Goal: Information Seeking & Learning: Learn about a topic

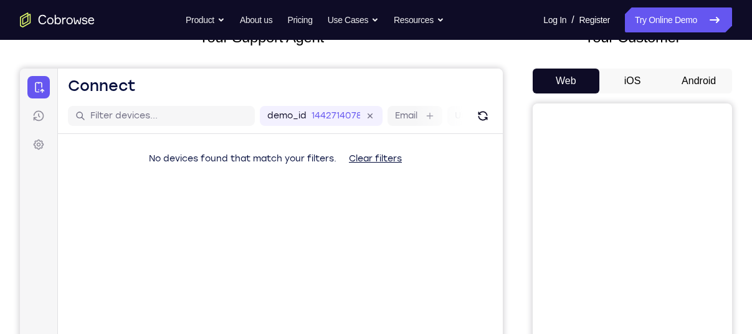
scroll to position [103, 0]
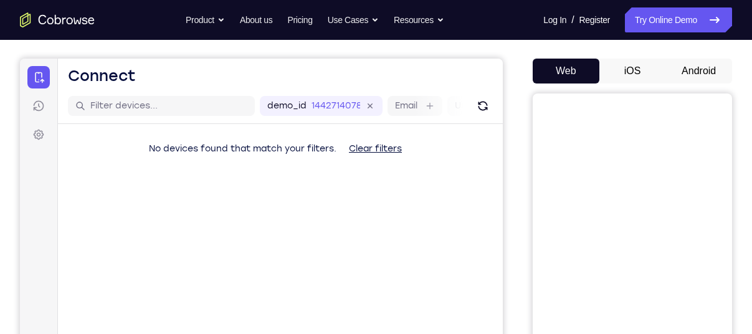
click at [689, 72] on button "Android" at bounding box center [698, 71] width 67 height 25
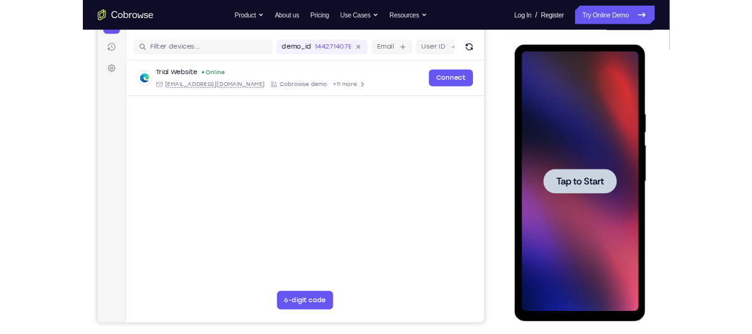
scroll to position [148, 0]
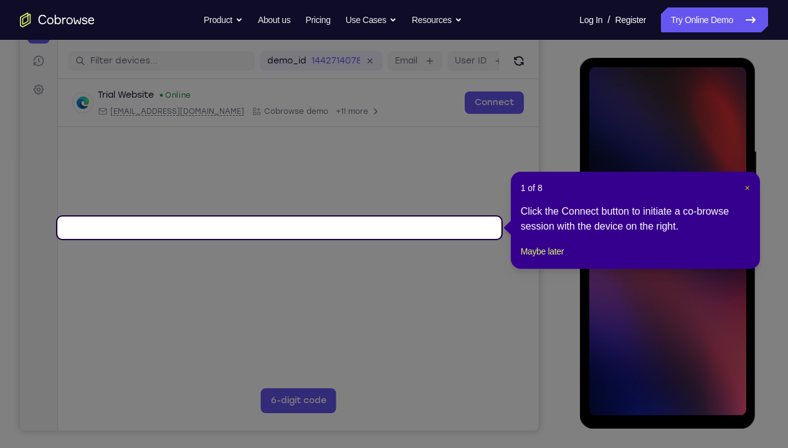
click at [746, 189] on span "×" at bounding box center [746, 188] width 5 height 10
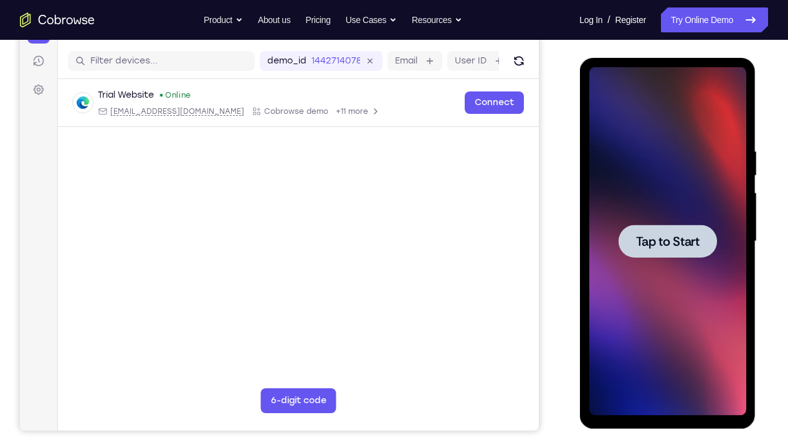
click at [678, 175] on div at bounding box center [666, 241] width 157 height 349
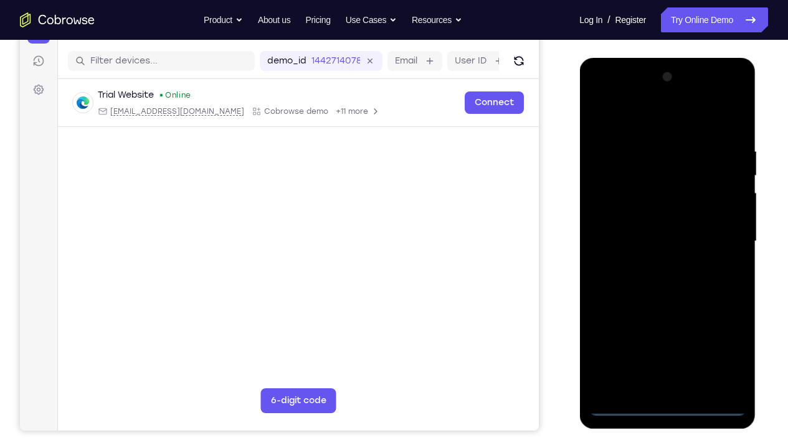
click at [663, 333] on div at bounding box center [666, 241] width 157 height 349
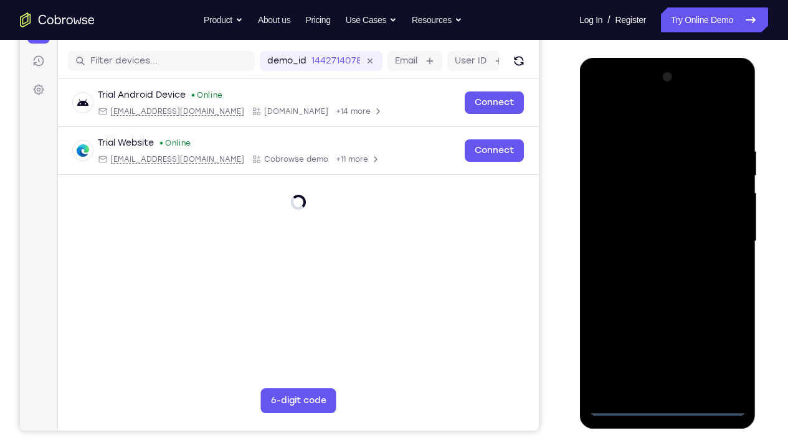
click at [722, 333] on div at bounding box center [666, 241] width 157 height 349
click at [649, 116] on div at bounding box center [666, 241] width 157 height 349
click at [721, 237] on div at bounding box center [666, 241] width 157 height 349
click at [653, 265] on div at bounding box center [666, 241] width 157 height 349
click at [649, 230] on div at bounding box center [666, 241] width 157 height 349
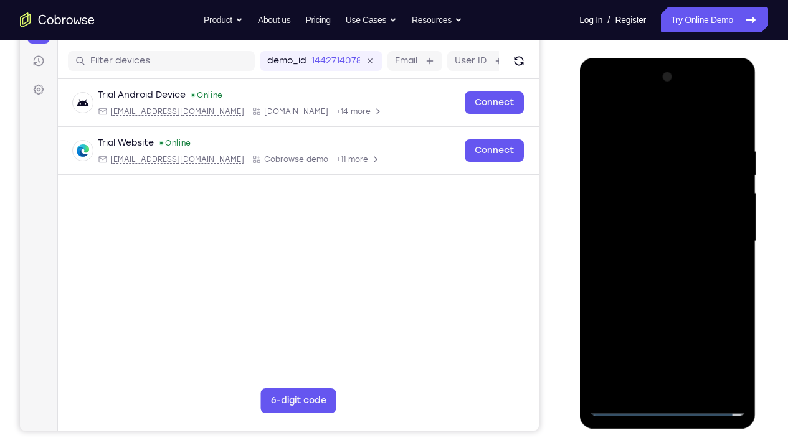
click at [649, 223] on div at bounding box center [666, 241] width 157 height 349
click at [663, 244] on div at bounding box center [666, 241] width 157 height 349
click at [669, 283] on div at bounding box center [666, 241] width 157 height 349
click at [724, 333] on div at bounding box center [666, 241] width 157 height 349
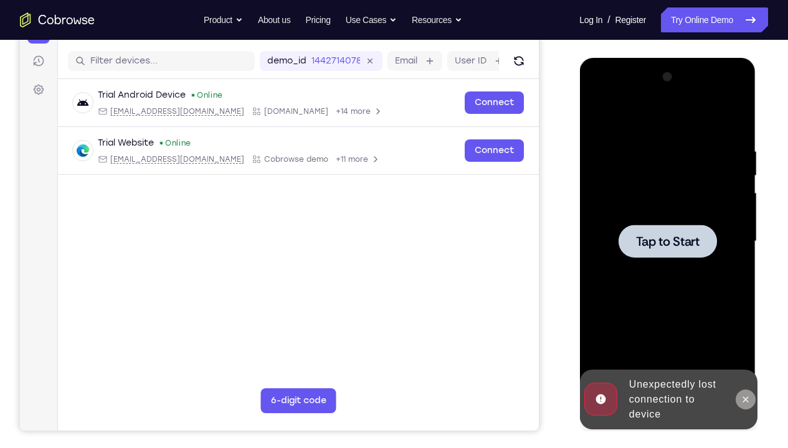
click at [745, 333] on icon at bounding box center [745, 400] width 6 height 6
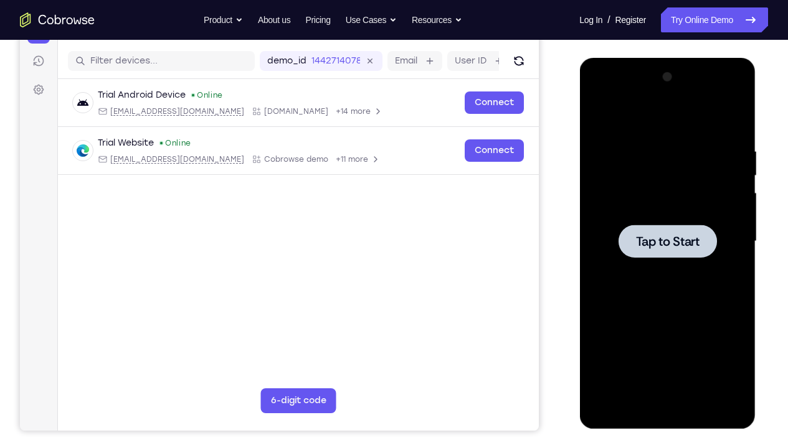
click at [692, 326] on div at bounding box center [666, 241] width 157 height 349
click at [666, 333] on div at bounding box center [666, 241] width 157 height 349
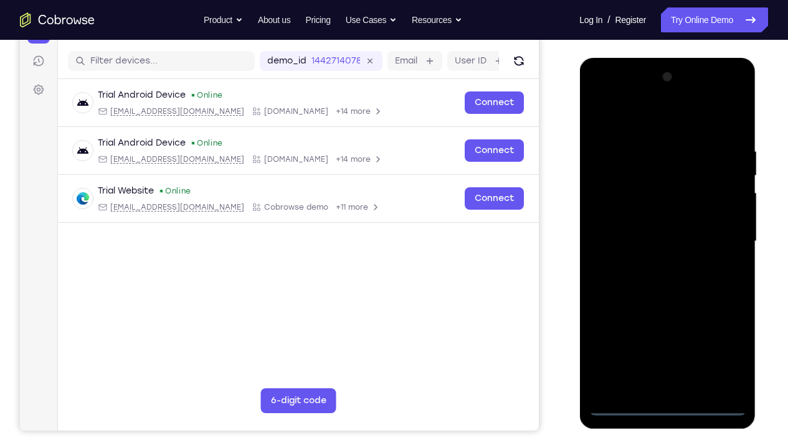
click at [667, 333] on div at bounding box center [666, 241] width 157 height 349
click at [721, 333] on div at bounding box center [666, 241] width 157 height 349
click at [627, 113] on div at bounding box center [666, 241] width 157 height 349
click at [721, 238] on div at bounding box center [666, 241] width 157 height 349
click at [654, 262] on div at bounding box center [666, 241] width 157 height 349
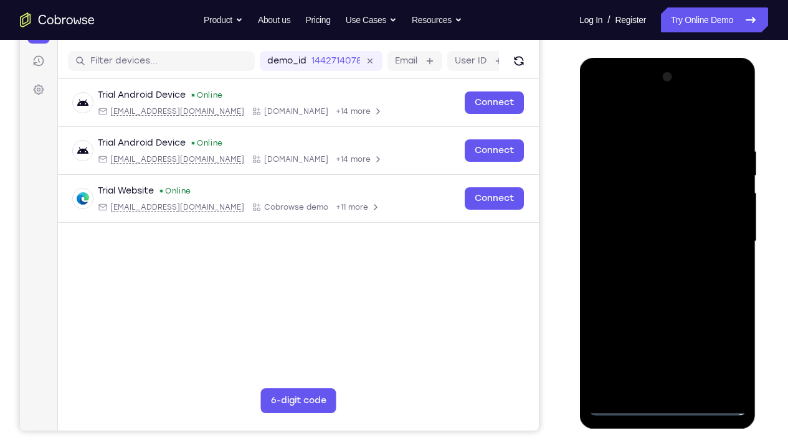
click at [636, 213] on div at bounding box center [666, 241] width 157 height 349
click at [637, 229] on div at bounding box center [666, 241] width 157 height 349
click at [623, 225] on div at bounding box center [666, 241] width 157 height 349
click at [651, 333] on div at bounding box center [666, 241] width 157 height 349
click at [651, 326] on div at bounding box center [666, 241] width 157 height 349
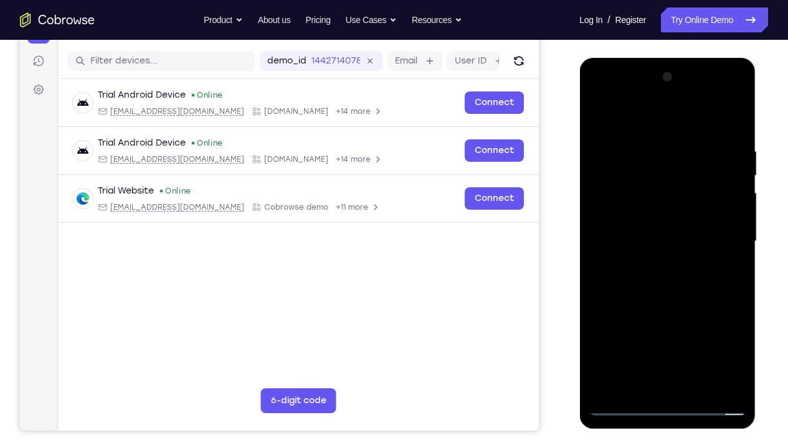
click at [653, 293] on div at bounding box center [666, 241] width 157 height 349
click at [628, 326] on div at bounding box center [666, 241] width 157 height 349
click at [700, 333] on div at bounding box center [666, 241] width 157 height 349
click at [683, 294] on div at bounding box center [666, 241] width 157 height 349
click at [651, 294] on div at bounding box center [666, 241] width 157 height 349
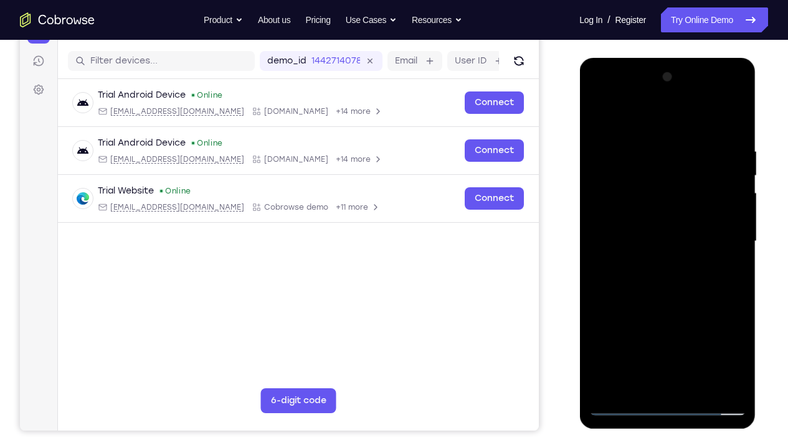
click at [700, 333] on div at bounding box center [666, 241] width 157 height 349
click at [650, 333] on div at bounding box center [666, 241] width 157 height 349
click at [680, 333] on div at bounding box center [666, 241] width 157 height 349
click at [704, 333] on div at bounding box center [666, 241] width 157 height 349
click at [704, 327] on div at bounding box center [666, 241] width 157 height 349
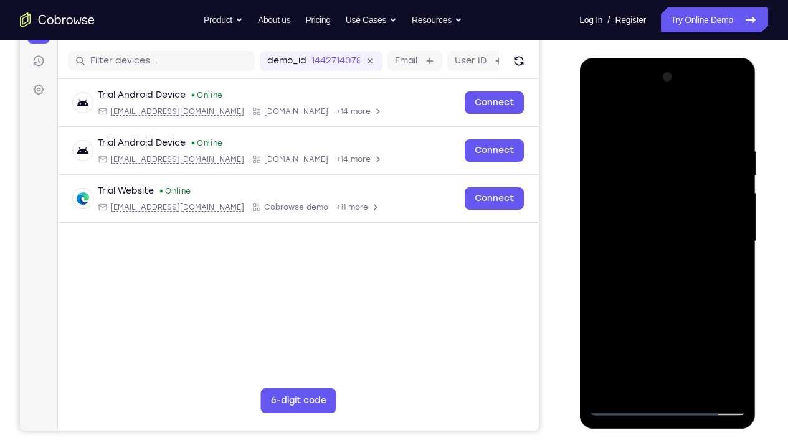
click at [701, 302] on div at bounding box center [666, 241] width 157 height 349
click at [678, 299] on div at bounding box center [666, 241] width 157 height 349
click at [653, 299] on div at bounding box center [666, 241] width 157 height 349
click at [653, 321] on div at bounding box center [666, 241] width 157 height 349
click at [675, 324] on div at bounding box center [666, 241] width 157 height 349
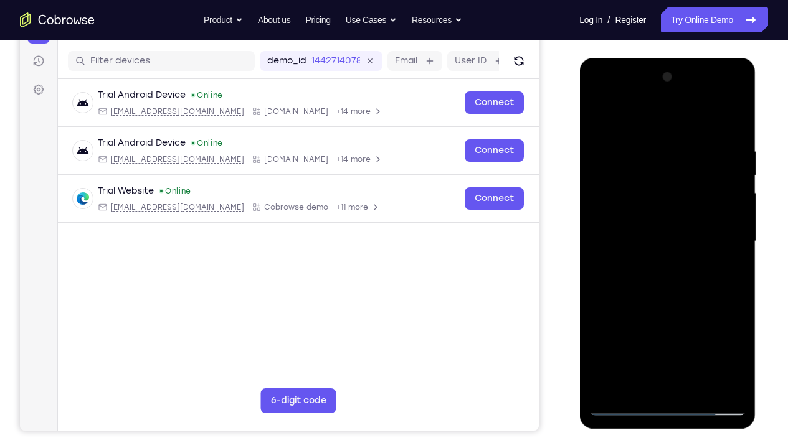
click at [701, 333] on div at bounding box center [666, 241] width 157 height 349
click at [649, 293] on div at bounding box center [666, 241] width 157 height 349
click at [650, 271] on div at bounding box center [666, 241] width 157 height 349
click at [705, 333] on div at bounding box center [666, 241] width 157 height 349
click at [676, 333] on div at bounding box center [666, 241] width 157 height 349
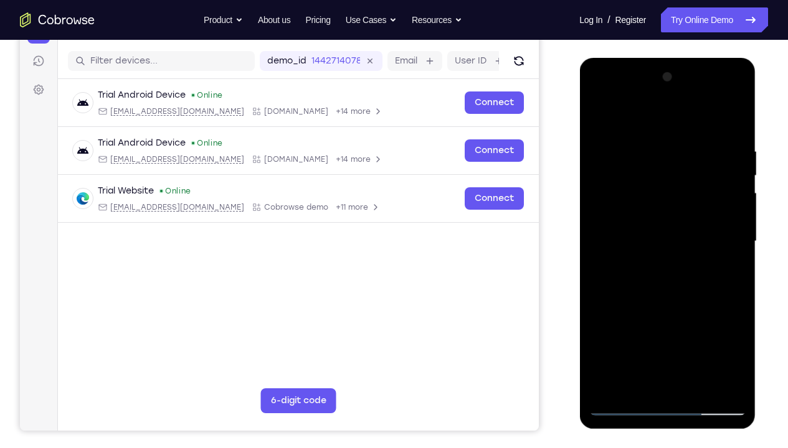
click at [738, 333] on div at bounding box center [666, 241] width 157 height 349
click at [737, 116] on div at bounding box center [666, 241] width 157 height 349
drag, startPoint x: 665, startPoint y: 140, endPoint x: 662, endPoint y: 301, distance: 161.3
click at [662, 301] on div at bounding box center [666, 241] width 157 height 349
click at [601, 114] on div at bounding box center [666, 241] width 157 height 349
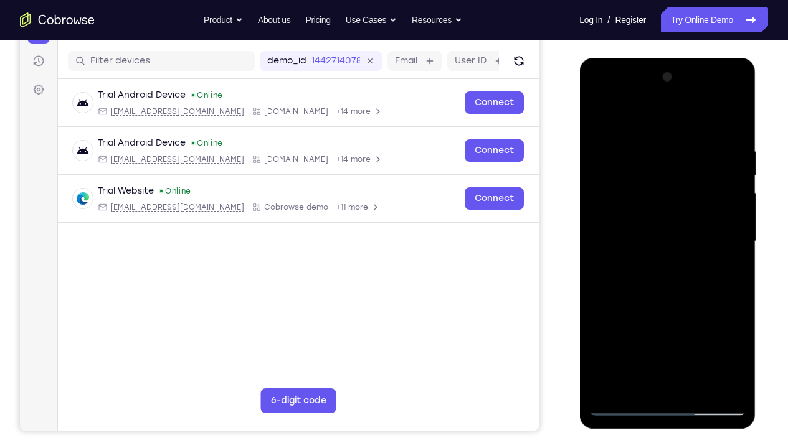
click at [723, 333] on div at bounding box center [666, 241] width 157 height 349
click at [693, 333] on div at bounding box center [666, 241] width 157 height 349
click at [677, 309] on div at bounding box center [666, 241] width 157 height 349
click at [644, 263] on div at bounding box center [666, 241] width 157 height 349
click at [597, 117] on div at bounding box center [666, 241] width 157 height 349
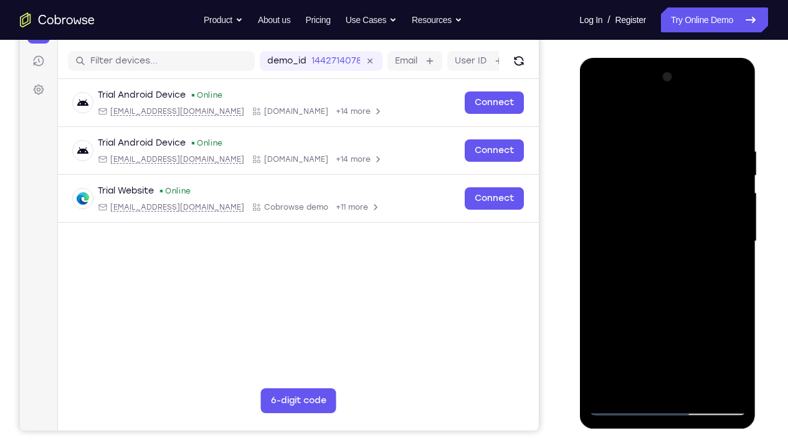
click at [597, 117] on div at bounding box center [666, 241] width 157 height 349
click at [639, 138] on div at bounding box center [666, 241] width 157 height 349
click at [733, 257] on div at bounding box center [666, 241] width 157 height 349
click at [731, 333] on div at bounding box center [666, 241] width 157 height 349
click at [737, 272] on div at bounding box center [666, 241] width 157 height 349
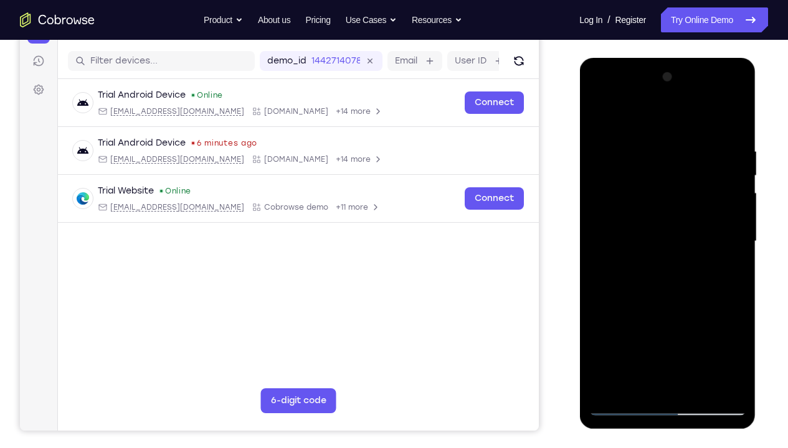
click at [731, 225] on div at bounding box center [666, 241] width 157 height 349
click at [601, 240] on div at bounding box center [666, 241] width 157 height 349
click at [730, 224] on div at bounding box center [666, 241] width 157 height 349
click at [736, 223] on div at bounding box center [666, 241] width 157 height 349
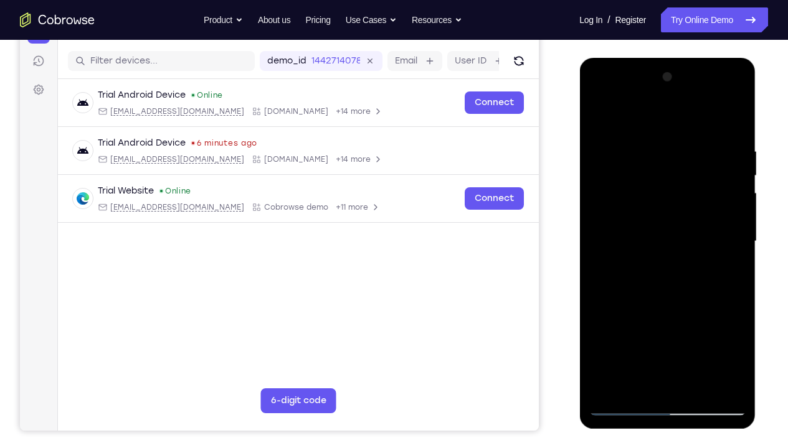
click at [736, 223] on div at bounding box center [666, 241] width 157 height 349
click at [730, 210] on div at bounding box center [666, 241] width 157 height 349
click at [715, 333] on div at bounding box center [666, 241] width 157 height 349
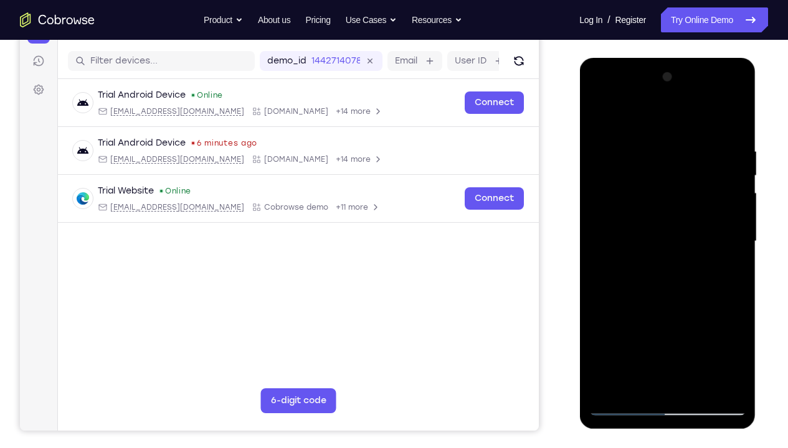
click at [723, 288] on div at bounding box center [666, 241] width 157 height 349
click at [737, 273] on div at bounding box center [666, 241] width 157 height 349
click at [733, 333] on div at bounding box center [666, 241] width 157 height 349
click at [730, 254] on div at bounding box center [666, 241] width 157 height 349
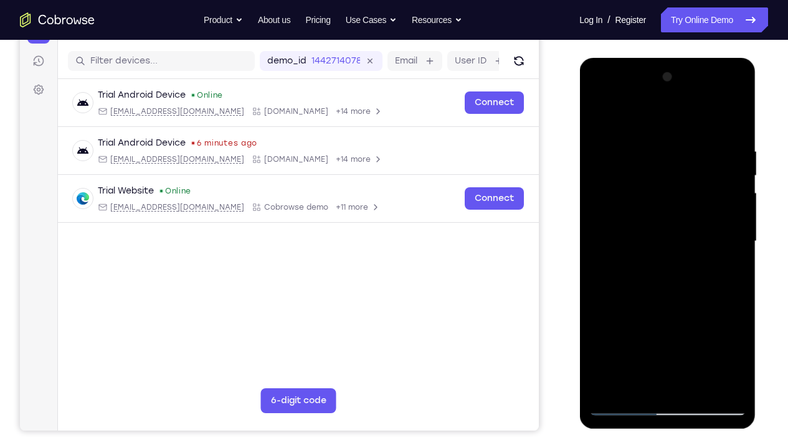
click at [719, 333] on div at bounding box center [666, 241] width 157 height 349
click at [728, 250] on div at bounding box center [666, 241] width 157 height 349
click at [730, 230] on div at bounding box center [666, 241] width 157 height 349
click at [735, 229] on div at bounding box center [666, 241] width 157 height 349
click at [728, 230] on div at bounding box center [666, 241] width 157 height 349
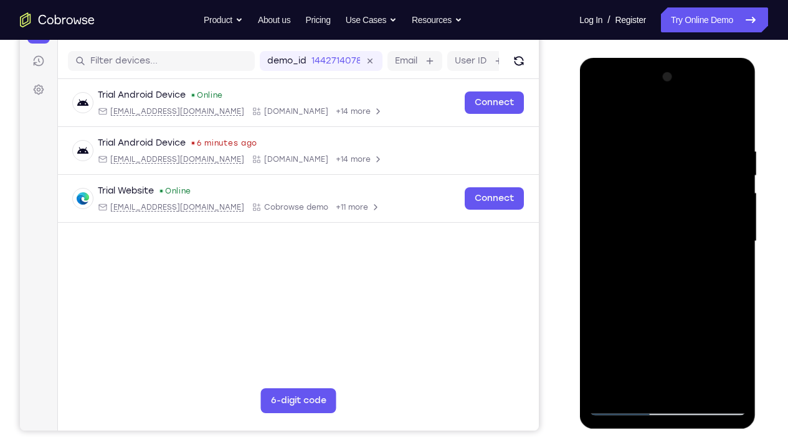
click at [728, 230] on div at bounding box center [666, 241] width 157 height 349
click at [716, 333] on div at bounding box center [666, 241] width 157 height 349
click at [611, 285] on div at bounding box center [666, 241] width 157 height 349
click at [715, 333] on div at bounding box center [666, 241] width 157 height 349
click at [728, 303] on div at bounding box center [666, 241] width 157 height 349
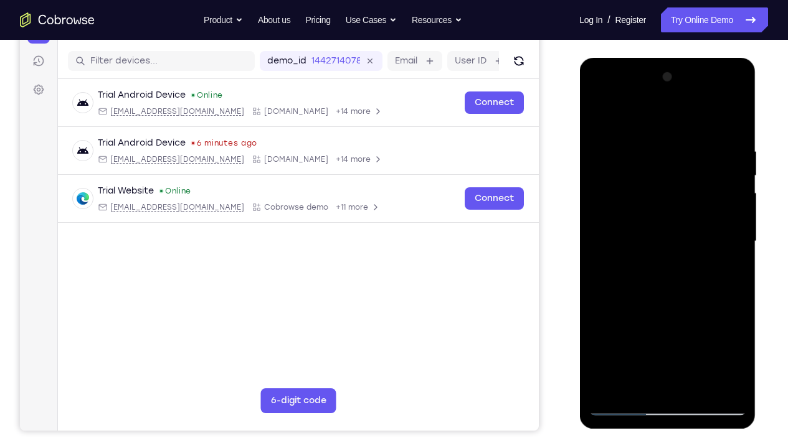
click at [728, 303] on div at bounding box center [666, 241] width 157 height 349
click at [730, 247] on div at bounding box center [666, 241] width 157 height 349
click at [715, 333] on div at bounding box center [666, 241] width 157 height 349
click at [733, 238] on div at bounding box center [666, 241] width 157 height 349
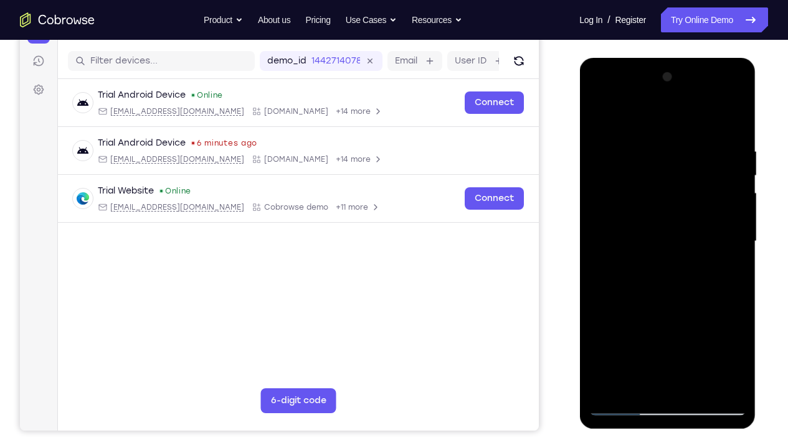
click at [696, 333] on div at bounding box center [666, 241] width 157 height 349
drag, startPoint x: 646, startPoint y: 347, endPoint x: 648, endPoint y: 205, distance: 142.0
click at [648, 205] on div at bounding box center [666, 241] width 157 height 349
drag, startPoint x: 629, startPoint y: 330, endPoint x: 642, endPoint y: 197, distance: 133.8
click at [642, 197] on div at bounding box center [666, 241] width 157 height 349
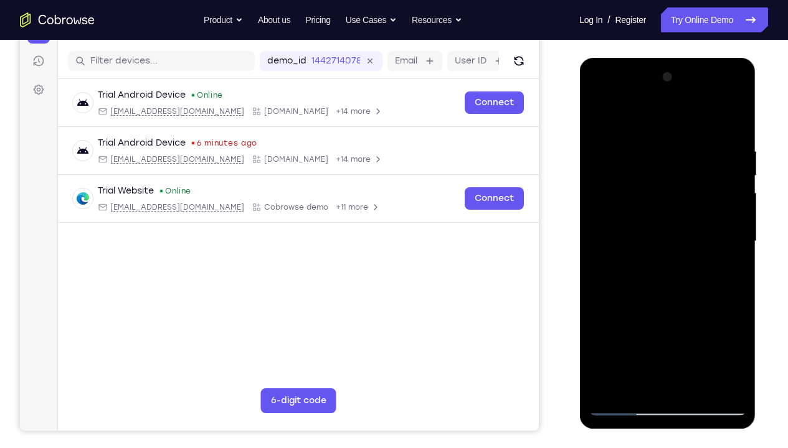
drag, startPoint x: 643, startPoint y: 344, endPoint x: 654, endPoint y: 266, distance: 78.0
click at [654, 266] on div at bounding box center [666, 241] width 157 height 349
drag, startPoint x: 653, startPoint y: 359, endPoint x: 652, endPoint y: 240, distance: 118.9
click at [652, 240] on div at bounding box center [666, 241] width 157 height 349
drag, startPoint x: 648, startPoint y: 365, endPoint x: 661, endPoint y: 241, distance: 124.5
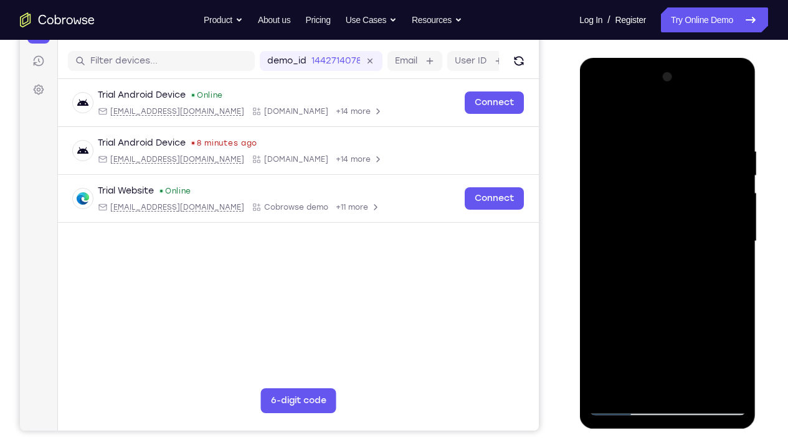
click at [661, 241] on div at bounding box center [666, 241] width 157 height 349
click at [624, 275] on div at bounding box center [666, 241] width 157 height 349
click at [626, 114] on div at bounding box center [666, 241] width 157 height 349
click at [600, 116] on div at bounding box center [666, 241] width 157 height 349
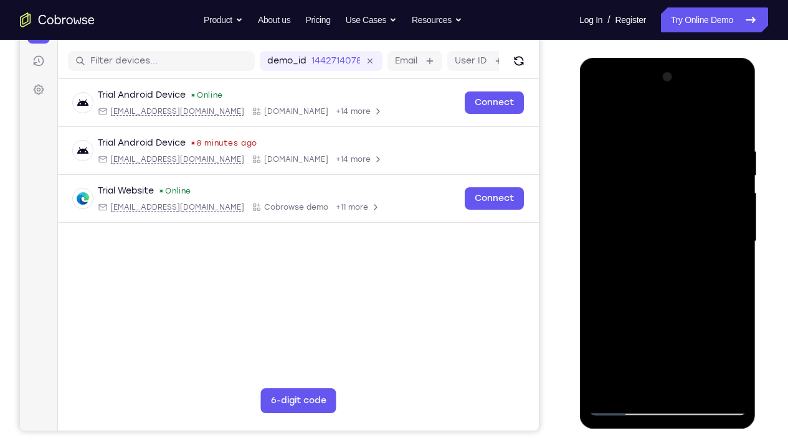
click at [600, 116] on div at bounding box center [666, 241] width 157 height 349
click at [732, 263] on div at bounding box center [666, 241] width 157 height 349
click at [732, 260] on div at bounding box center [666, 241] width 157 height 349
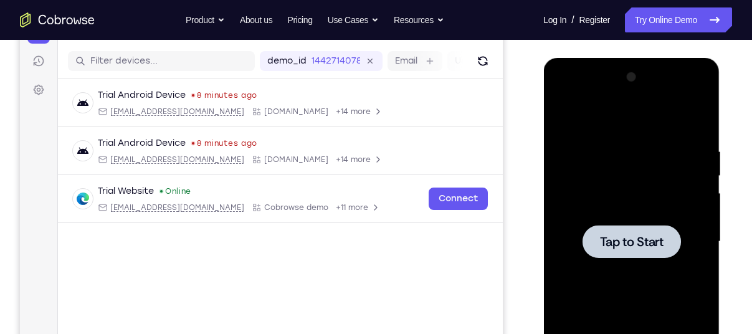
click at [651, 181] on div at bounding box center [630, 241] width 157 height 349
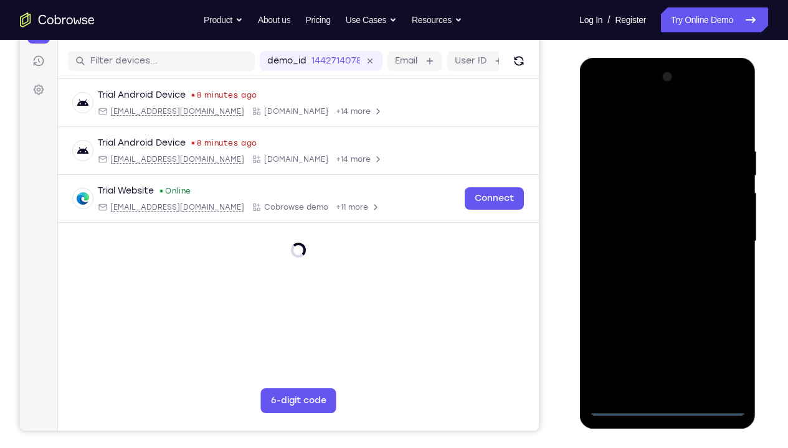
click at [668, 333] on div at bounding box center [666, 241] width 157 height 349
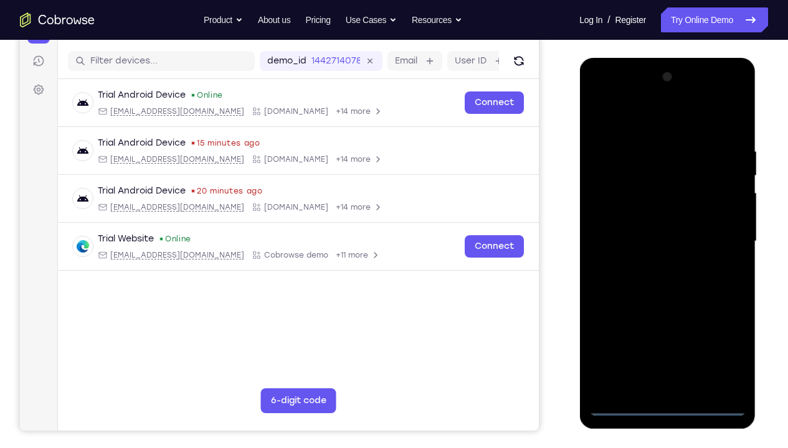
click at [725, 333] on div at bounding box center [666, 241] width 157 height 349
click at [630, 120] on div at bounding box center [666, 241] width 157 height 349
click at [615, 203] on div at bounding box center [666, 241] width 157 height 349
click at [653, 237] on div at bounding box center [666, 241] width 157 height 349
click at [648, 225] on div at bounding box center [666, 241] width 157 height 349
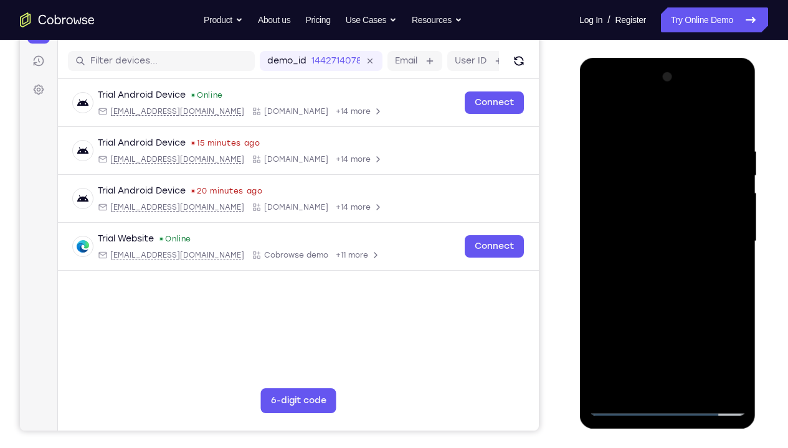
click at [654, 251] on div at bounding box center [666, 241] width 157 height 349
drag, startPoint x: 665, startPoint y: 321, endPoint x: 671, endPoint y: 278, distance: 43.3
click at [671, 278] on div at bounding box center [666, 241] width 157 height 349
drag, startPoint x: 666, startPoint y: 307, endPoint x: 669, endPoint y: 345, distance: 38.1
click at [669, 333] on div at bounding box center [666, 241] width 157 height 349
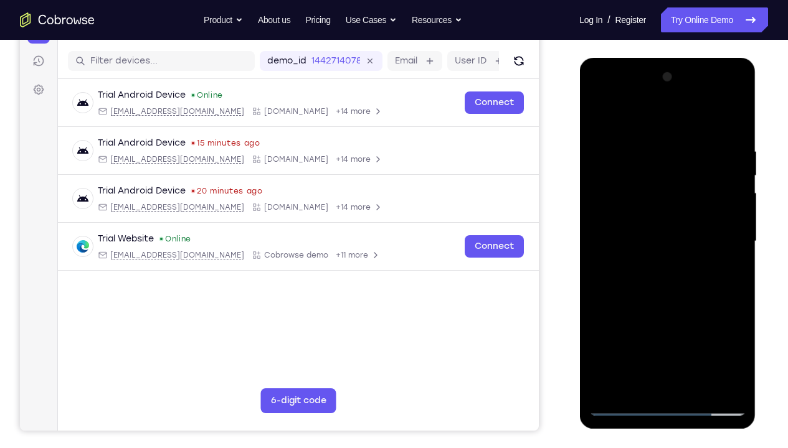
drag, startPoint x: 622, startPoint y: 117, endPoint x: 729, endPoint y: 128, distance: 107.7
click at [729, 128] on div at bounding box center [666, 241] width 157 height 349
click at [662, 296] on div at bounding box center [666, 241] width 157 height 349
click at [727, 199] on div at bounding box center [666, 241] width 157 height 349
drag, startPoint x: 681, startPoint y: 354, endPoint x: 679, endPoint y: 323, distance: 31.2
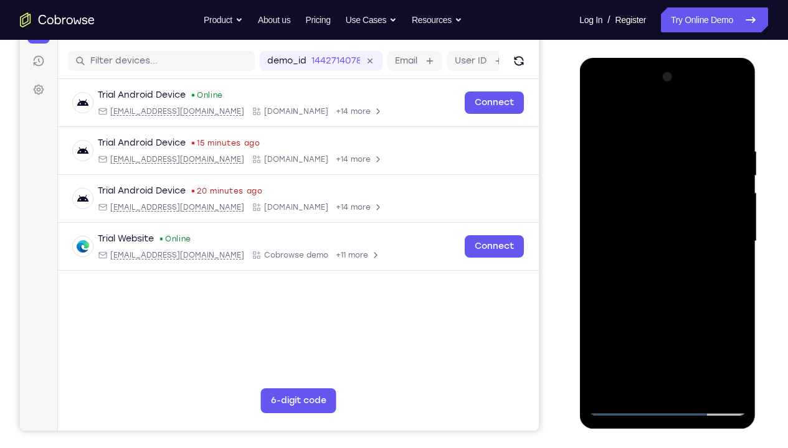
click at [679, 323] on div at bounding box center [666, 241] width 157 height 349
click at [671, 333] on div at bounding box center [666, 241] width 157 height 349
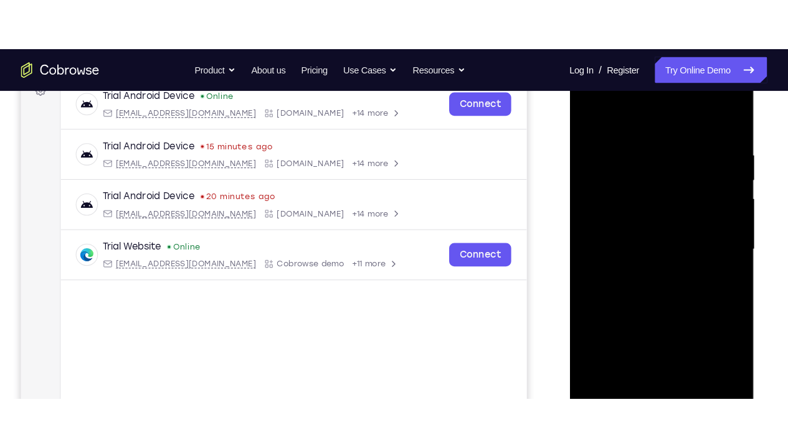
scroll to position [199, 0]
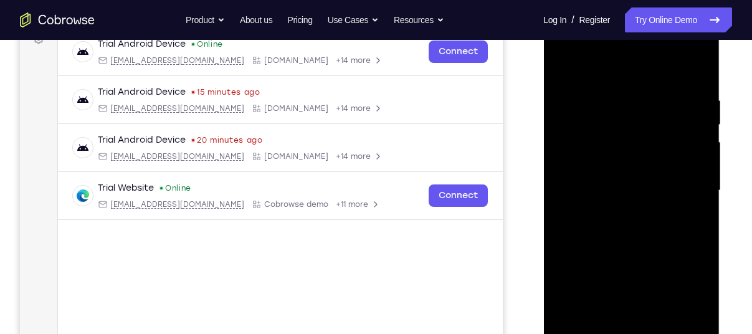
click at [588, 173] on div at bounding box center [630, 190] width 157 height 349
click at [630, 220] on div at bounding box center [630, 190] width 157 height 349
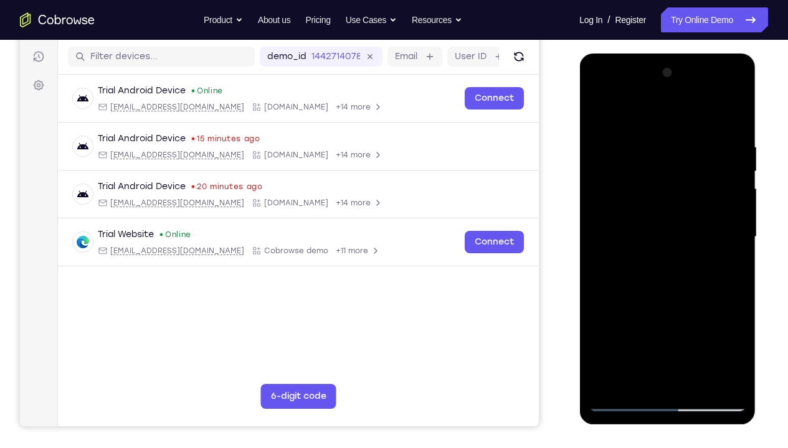
scroll to position [141, 0]
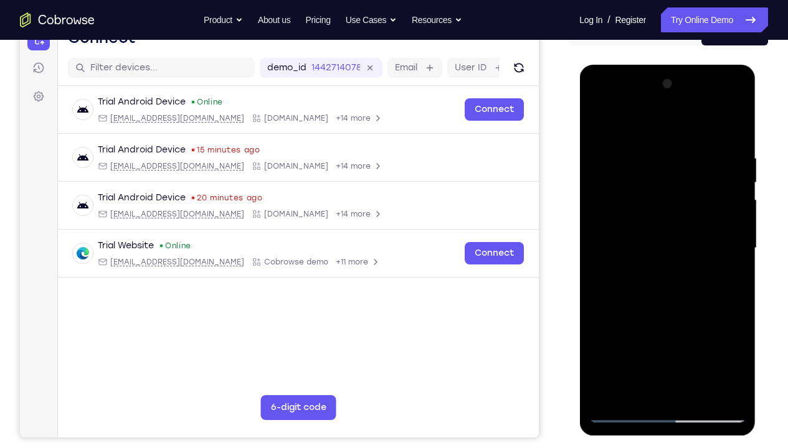
click at [705, 134] on div at bounding box center [666, 248] width 157 height 349
click at [727, 238] on div at bounding box center [666, 248] width 157 height 349
click at [740, 124] on div at bounding box center [666, 248] width 157 height 349
click at [626, 140] on div at bounding box center [666, 248] width 157 height 349
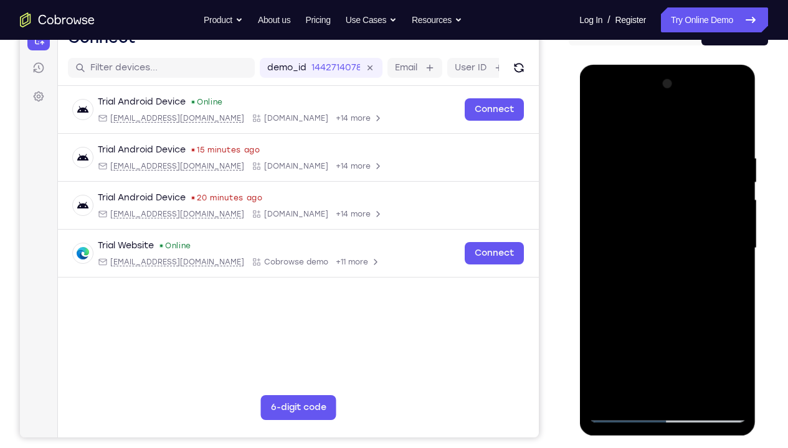
drag, startPoint x: 688, startPoint y: 283, endPoint x: 689, endPoint y: 260, distance: 23.7
click at [689, 260] on div at bounding box center [666, 248] width 157 height 349
click at [695, 231] on div at bounding box center [666, 248] width 157 height 349
drag, startPoint x: 695, startPoint y: 293, endPoint x: 698, endPoint y: 237, distance: 56.1
click at [698, 237] on div at bounding box center [666, 248] width 157 height 349
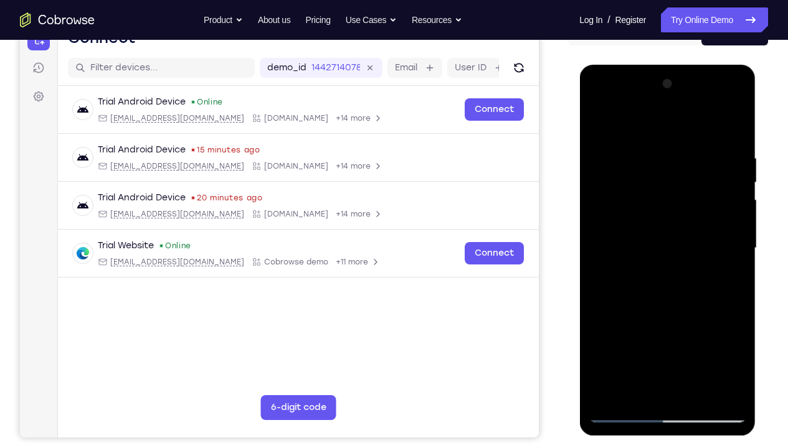
click at [735, 124] on div at bounding box center [666, 248] width 157 height 349
drag, startPoint x: 697, startPoint y: 303, endPoint x: 702, endPoint y: 217, distance: 85.5
click at [702, 217] on div at bounding box center [666, 248] width 157 height 349
click at [707, 333] on div at bounding box center [666, 248] width 157 height 349
click at [735, 123] on div at bounding box center [666, 248] width 157 height 349
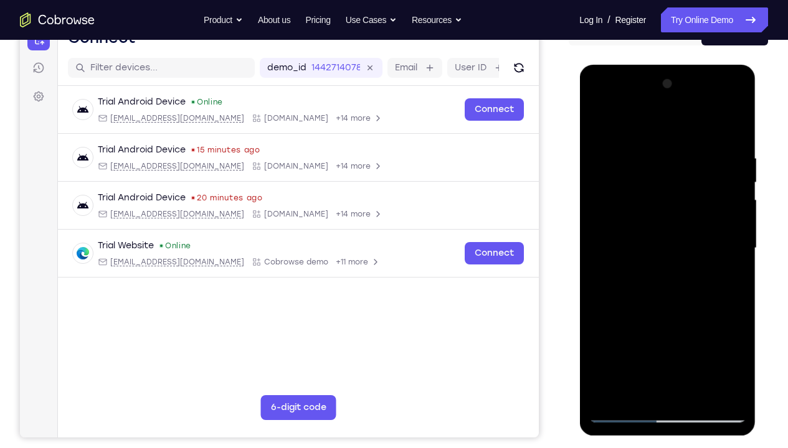
drag, startPoint x: 676, startPoint y: 342, endPoint x: 679, endPoint y: 237, distance: 105.3
click at [679, 237] on div at bounding box center [666, 248] width 157 height 349
drag, startPoint x: 681, startPoint y: 228, endPoint x: 685, endPoint y: 368, distance: 140.2
click at [685, 333] on div at bounding box center [666, 248] width 157 height 349
drag, startPoint x: 727, startPoint y: 140, endPoint x: 738, endPoint y: 219, distance: 79.2
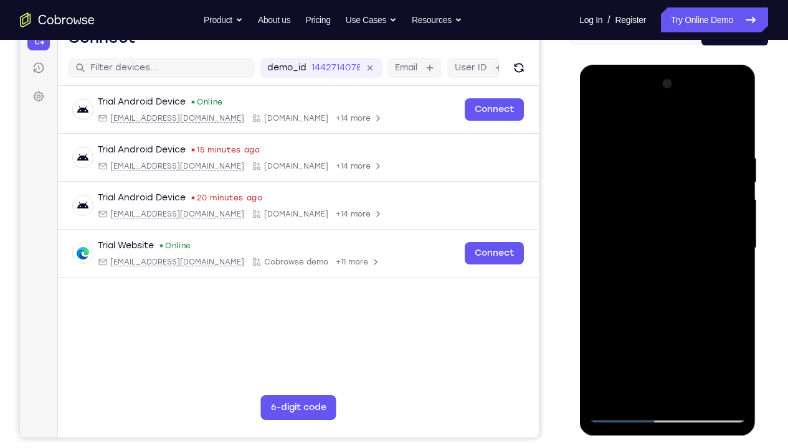
click at [738, 219] on div at bounding box center [666, 248] width 157 height 349
click at [733, 124] on div at bounding box center [666, 248] width 157 height 349
click at [684, 164] on div at bounding box center [666, 248] width 157 height 349
click at [737, 123] on div at bounding box center [666, 248] width 157 height 349
click at [720, 313] on div at bounding box center [666, 248] width 157 height 349
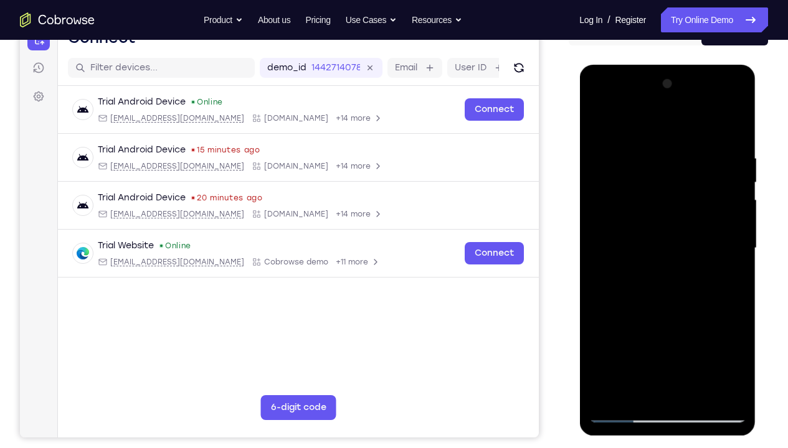
click at [670, 253] on div at bounding box center [666, 248] width 157 height 349
click at [718, 292] on div at bounding box center [666, 248] width 157 height 349
click at [710, 255] on div at bounding box center [666, 248] width 157 height 349
click at [591, 172] on div at bounding box center [666, 248] width 157 height 349
click at [713, 270] on div at bounding box center [666, 248] width 157 height 349
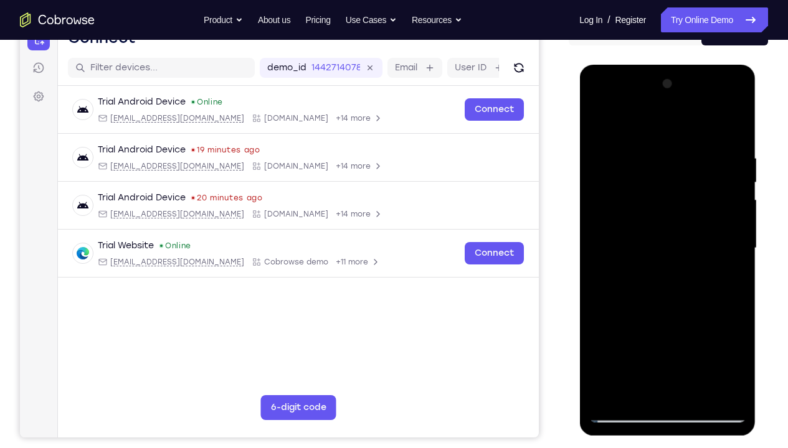
click at [674, 181] on div at bounding box center [666, 248] width 157 height 349
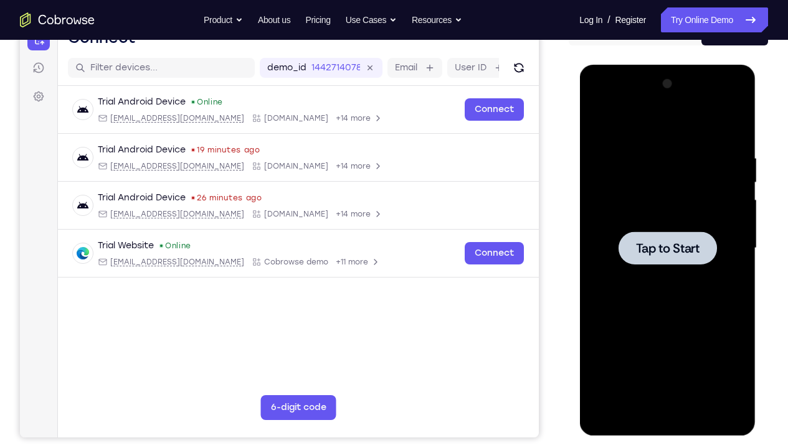
click at [643, 222] on div at bounding box center [666, 248] width 157 height 349
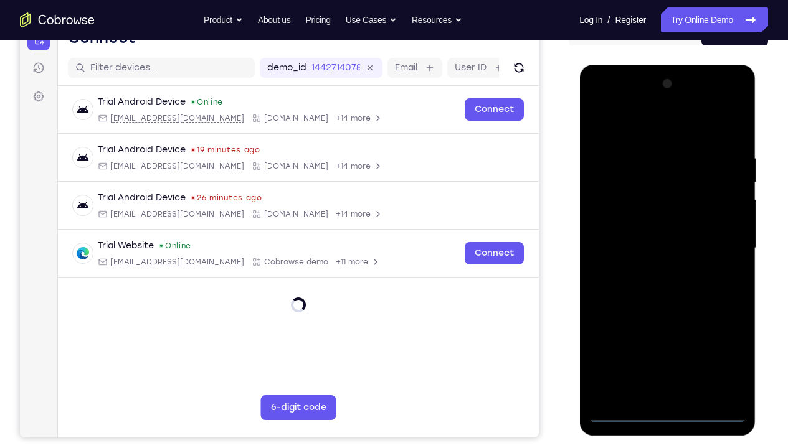
click at [668, 333] on div at bounding box center [666, 248] width 157 height 349
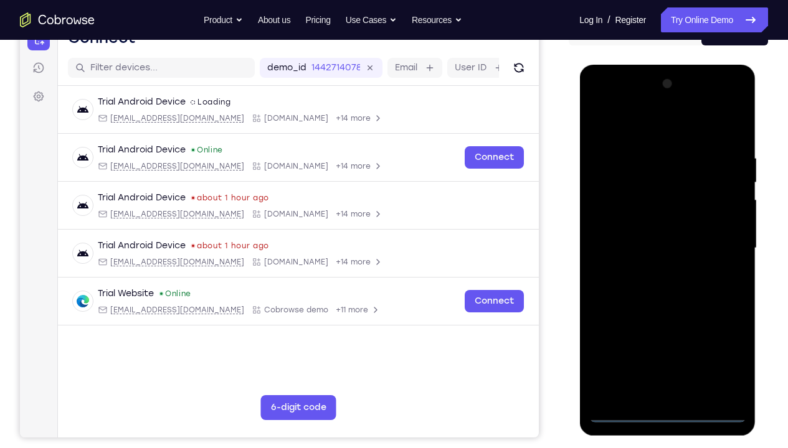
click at [732, 333] on div at bounding box center [666, 248] width 157 height 349
click at [628, 126] on div at bounding box center [666, 248] width 157 height 349
click at [718, 241] on div at bounding box center [666, 248] width 157 height 349
click at [657, 333] on div at bounding box center [666, 248] width 157 height 349
click at [619, 333] on div at bounding box center [666, 248] width 157 height 349
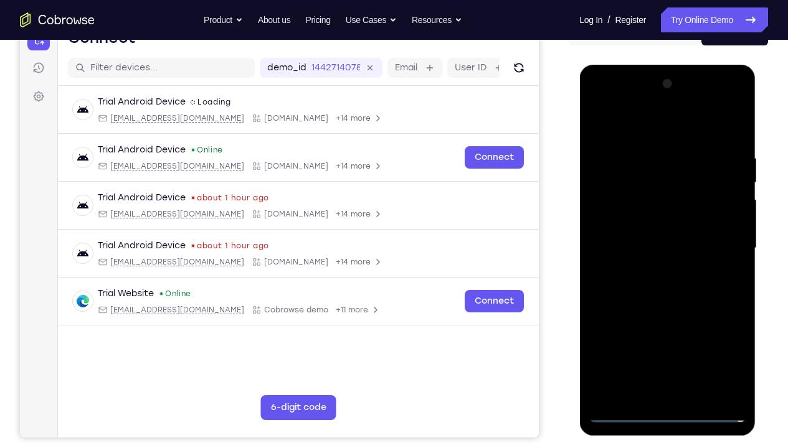
click at [619, 333] on div at bounding box center [666, 248] width 157 height 349
click at [721, 241] on div at bounding box center [666, 248] width 157 height 349
click at [680, 333] on div at bounding box center [666, 248] width 157 height 349
click at [644, 240] on div at bounding box center [666, 248] width 157 height 349
click at [643, 227] on div at bounding box center [666, 248] width 157 height 349
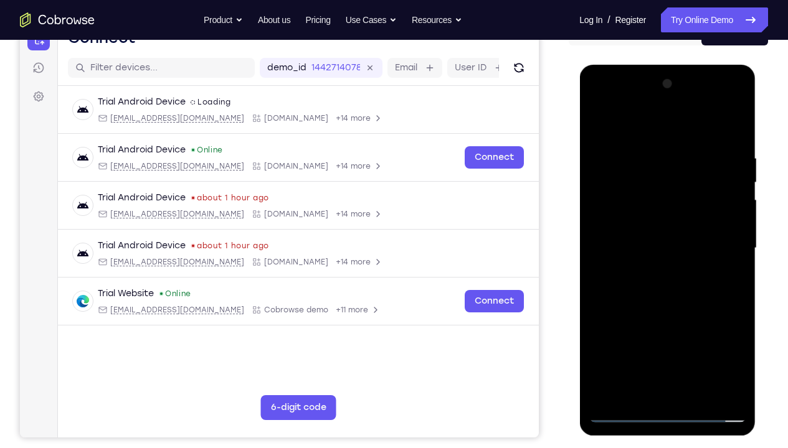
click at [655, 245] on div at bounding box center [666, 248] width 157 height 349
drag, startPoint x: 634, startPoint y: 121, endPoint x: 735, endPoint y: 131, distance: 100.7
click at [735, 131] on div at bounding box center [666, 248] width 157 height 349
click at [736, 138] on div at bounding box center [666, 248] width 157 height 349
click at [694, 333] on div at bounding box center [666, 248] width 157 height 349
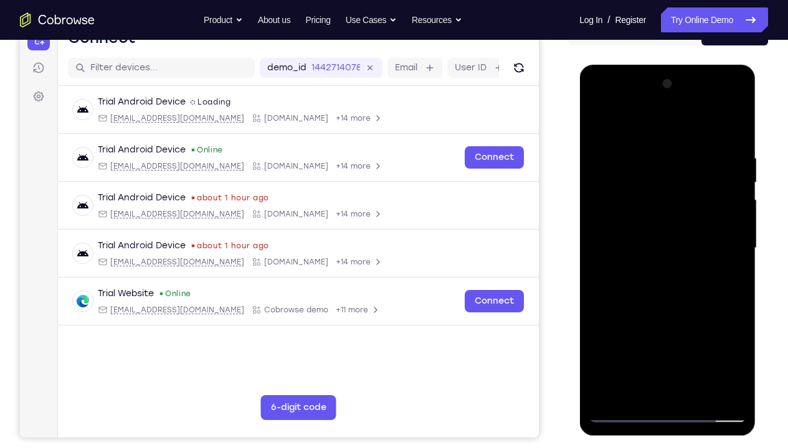
click at [681, 316] on div at bounding box center [666, 248] width 157 height 349
click at [638, 248] on div at bounding box center [666, 248] width 157 height 349
click at [661, 333] on div at bounding box center [666, 248] width 157 height 349
click at [687, 301] on div at bounding box center [666, 248] width 157 height 349
click at [630, 165] on div at bounding box center [666, 248] width 157 height 349
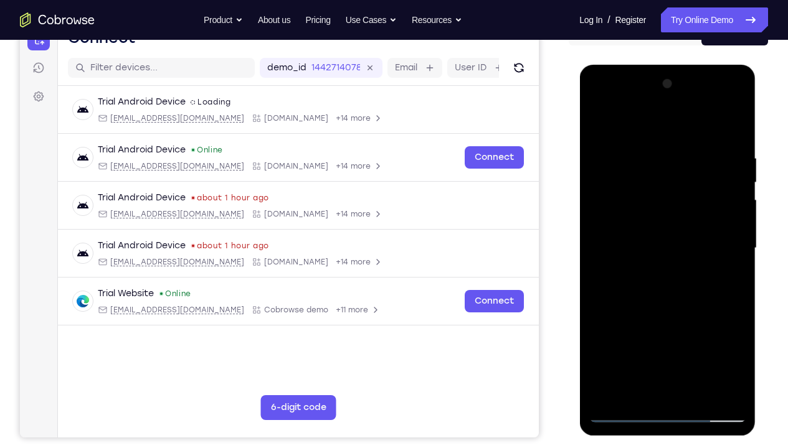
click at [659, 333] on div at bounding box center [666, 248] width 157 height 349
click at [732, 106] on div at bounding box center [666, 248] width 157 height 349
click at [628, 197] on div at bounding box center [666, 248] width 157 height 349
click at [719, 333] on div at bounding box center [666, 248] width 157 height 349
click at [601, 101] on div at bounding box center [666, 248] width 157 height 349
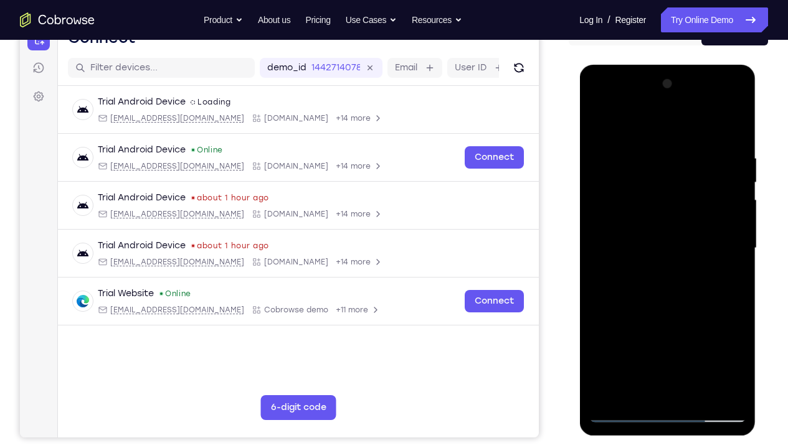
click at [601, 101] on div at bounding box center [666, 248] width 157 height 349
click at [633, 333] on div at bounding box center [666, 248] width 157 height 349
click at [706, 333] on div at bounding box center [666, 248] width 157 height 349
click at [676, 324] on div at bounding box center [666, 248] width 157 height 349
click at [654, 333] on div at bounding box center [666, 248] width 157 height 349
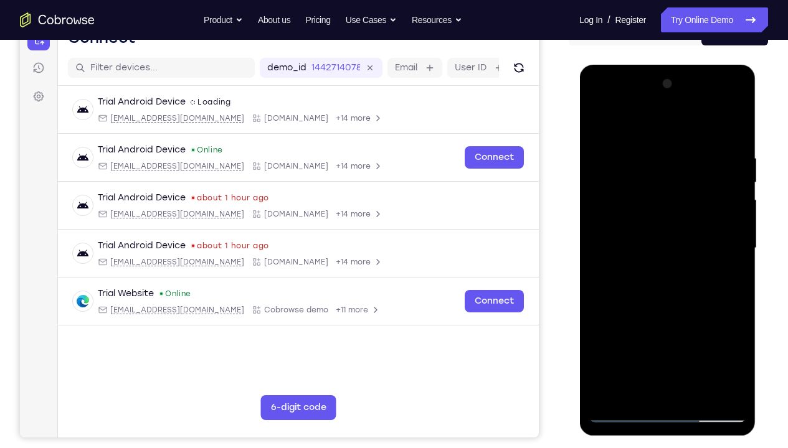
click at [741, 333] on div at bounding box center [666, 248] width 157 height 349
click at [709, 333] on div at bounding box center [666, 248] width 157 height 349
click at [728, 281] on div at bounding box center [666, 248] width 157 height 349
click at [624, 333] on div at bounding box center [666, 248] width 157 height 349
click at [615, 333] on div at bounding box center [666, 248] width 157 height 349
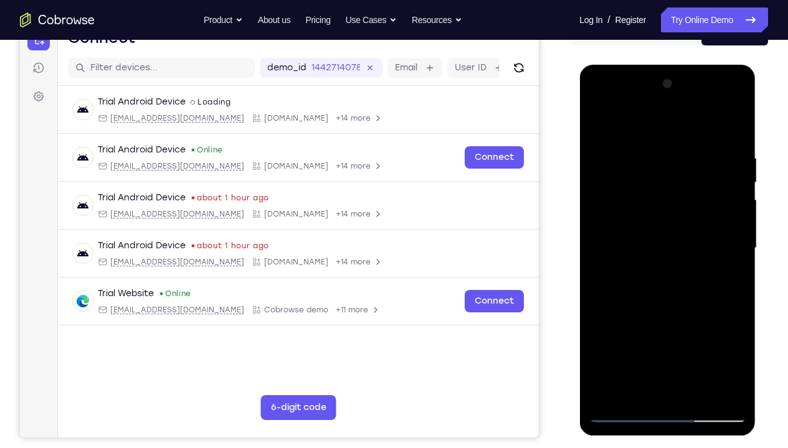
click at [737, 333] on div at bounding box center [666, 248] width 157 height 349
click at [669, 333] on div at bounding box center [666, 248] width 157 height 349
click at [707, 303] on div at bounding box center [666, 248] width 157 height 349
click at [708, 333] on div at bounding box center [666, 248] width 157 height 349
click at [679, 327] on div at bounding box center [666, 248] width 157 height 349
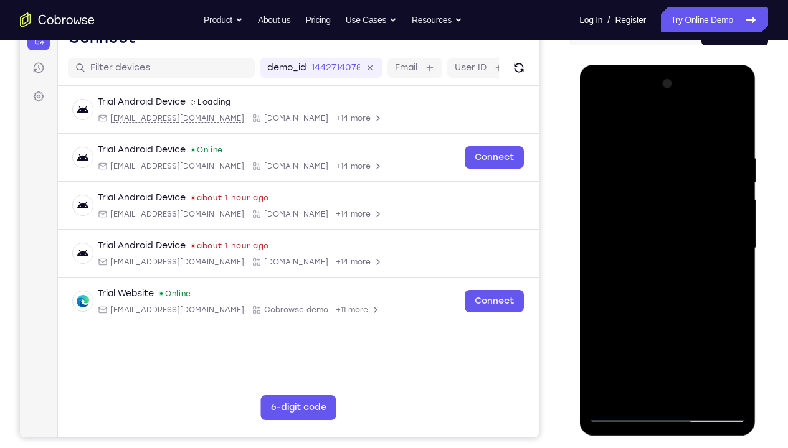
click at [655, 333] on div at bounding box center [666, 248] width 157 height 349
click at [598, 333] on div at bounding box center [666, 248] width 157 height 349
click at [698, 303] on div at bounding box center [666, 248] width 157 height 349
click at [727, 333] on div at bounding box center [666, 248] width 157 height 349
click at [668, 333] on div at bounding box center [666, 248] width 157 height 349
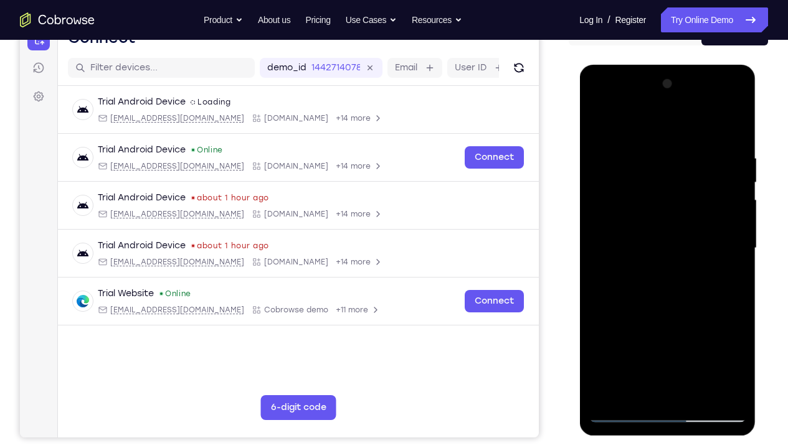
click at [695, 333] on div at bounding box center [666, 248] width 157 height 349
click at [682, 324] on div at bounding box center [666, 248] width 157 height 349
click at [695, 333] on div at bounding box center [666, 248] width 157 height 349
click at [720, 333] on div at bounding box center [666, 248] width 157 height 349
click at [625, 299] on div at bounding box center [666, 248] width 157 height 349
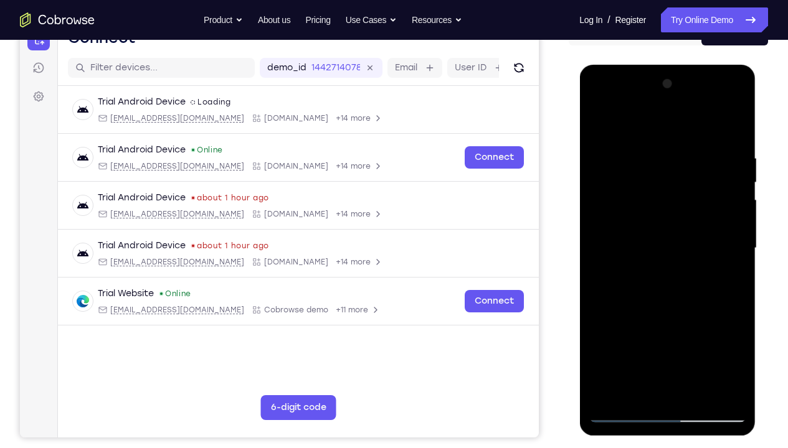
click at [667, 333] on div at bounding box center [666, 248] width 157 height 349
click at [708, 333] on div at bounding box center [666, 248] width 157 height 349
click at [682, 333] on div at bounding box center [666, 248] width 157 height 349
click at [664, 305] on div at bounding box center [666, 248] width 157 height 349
click at [738, 326] on div at bounding box center [666, 248] width 157 height 349
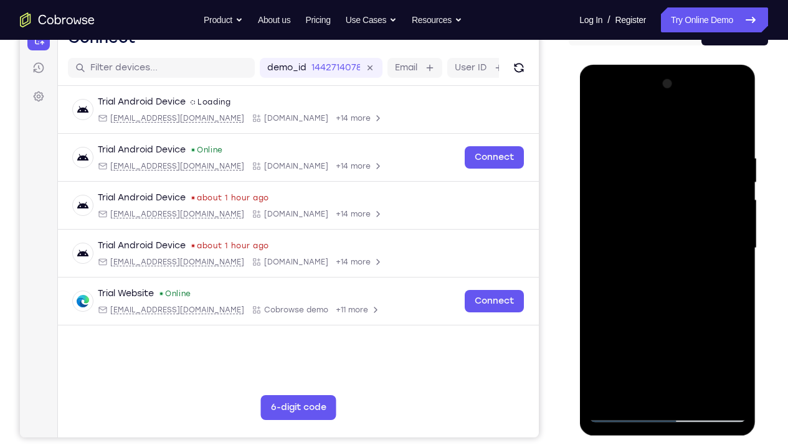
click at [640, 333] on div at bounding box center [666, 248] width 157 height 349
click at [666, 333] on div at bounding box center [666, 248] width 157 height 349
click at [723, 327] on div at bounding box center [666, 248] width 157 height 349
click at [666, 308] on div at bounding box center [666, 248] width 157 height 349
click at [700, 333] on div at bounding box center [666, 248] width 157 height 349
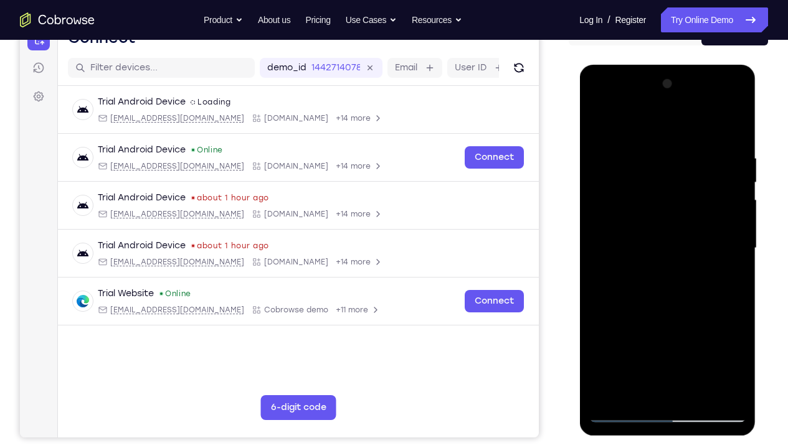
click at [735, 323] on div at bounding box center [666, 248] width 157 height 349
click at [613, 333] on div at bounding box center [666, 248] width 157 height 349
click at [665, 333] on div at bounding box center [666, 248] width 157 height 349
click at [649, 333] on div at bounding box center [666, 248] width 157 height 349
click at [741, 333] on div at bounding box center [666, 248] width 157 height 349
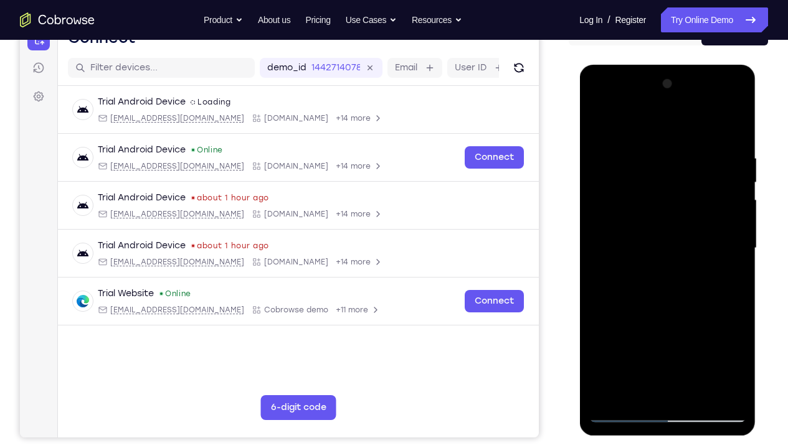
click at [709, 333] on div at bounding box center [666, 248] width 157 height 349
click at [667, 333] on div at bounding box center [666, 248] width 157 height 349
click at [722, 333] on div at bounding box center [666, 248] width 157 height 349
click at [699, 333] on div at bounding box center [666, 248] width 157 height 349
click at [678, 333] on div at bounding box center [666, 248] width 157 height 349
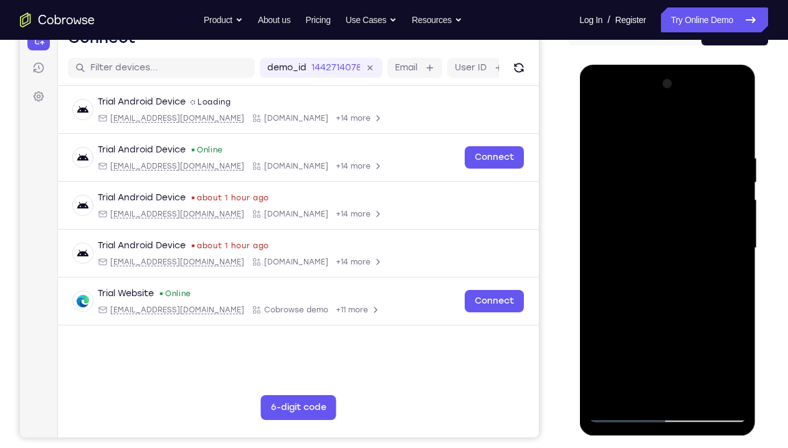
click at [598, 333] on div at bounding box center [666, 248] width 157 height 349
click at [664, 333] on div at bounding box center [666, 248] width 157 height 349
click at [682, 318] on div at bounding box center [666, 248] width 157 height 349
click at [664, 333] on div at bounding box center [666, 248] width 157 height 349
click at [637, 333] on div at bounding box center [666, 248] width 157 height 349
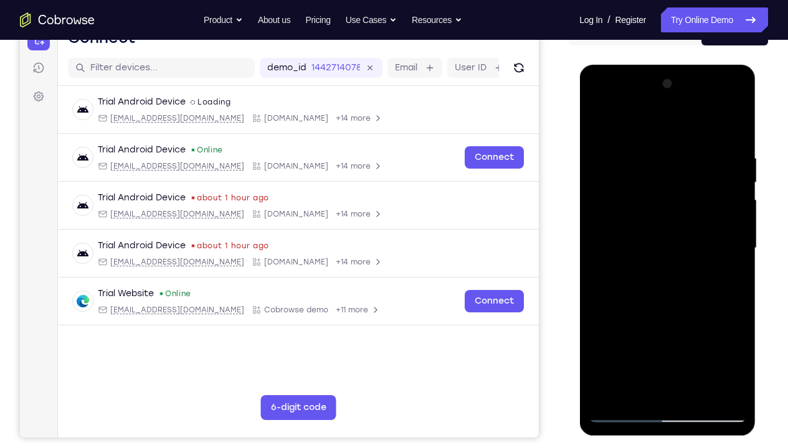
click at [656, 321] on div at bounding box center [666, 248] width 157 height 349
click at [665, 333] on div at bounding box center [666, 248] width 157 height 349
click at [666, 333] on div at bounding box center [666, 248] width 157 height 349
click at [722, 333] on div at bounding box center [666, 248] width 157 height 349
click at [654, 333] on div at bounding box center [666, 248] width 157 height 349
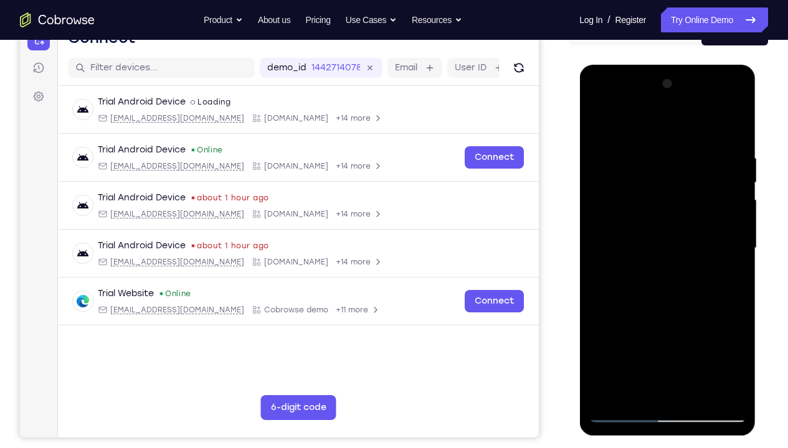
click at [708, 333] on div at bounding box center [666, 248] width 157 height 349
click at [719, 333] on div at bounding box center [666, 248] width 157 height 349
click at [728, 277] on div at bounding box center [666, 248] width 157 height 349
click at [666, 333] on div at bounding box center [666, 248] width 157 height 349
click at [653, 333] on div at bounding box center [666, 248] width 157 height 349
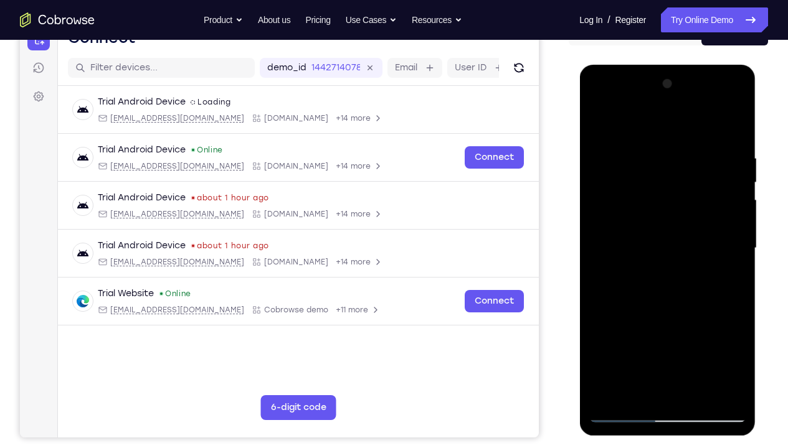
click at [709, 333] on div at bounding box center [666, 248] width 157 height 349
click at [695, 325] on div at bounding box center [666, 248] width 157 height 349
click at [708, 333] on div at bounding box center [666, 248] width 157 height 349
click at [676, 333] on div at bounding box center [666, 248] width 157 height 349
click at [637, 333] on div at bounding box center [666, 248] width 157 height 349
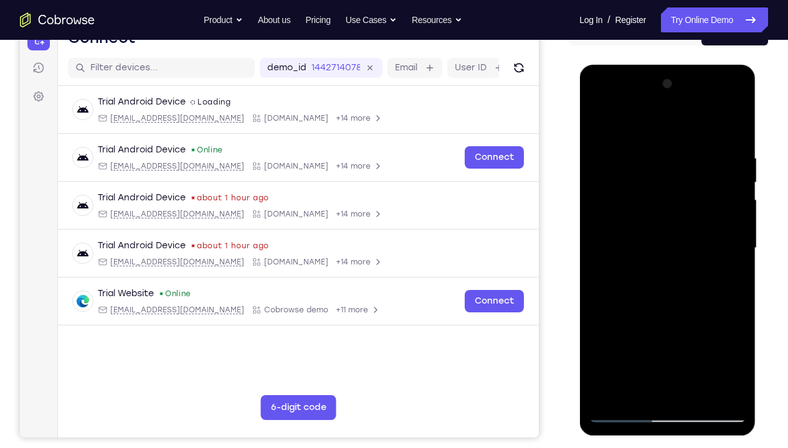
click at [667, 333] on div at bounding box center [666, 248] width 157 height 349
click at [636, 333] on div at bounding box center [666, 248] width 157 height 349
click at [689, 275] on div at bounding box center [666, 248] width 157 height 349
click at [687, 268] on div at bounding box center [666, 248] width 157 height 349
click at [695, 333] on div at bounding box center [666, 248] width 157 height 349
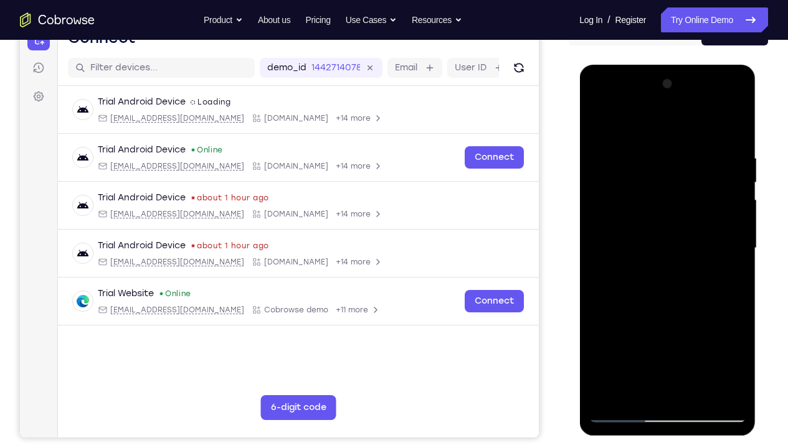
click at [695, 285] on div at bounding box center [666, 248] width 157 height 349
click at [670, 333] on div at bounding box center [666, 248] width 157 height 349
click at [637, 333] on div at bounding box center [666, 248] width 157 height 349
click at [666, 333] on div at bounding box center [666, 248] width 157 height 349
click at [672, 333] on div at bounding box center [666, 248] width 157 height 349
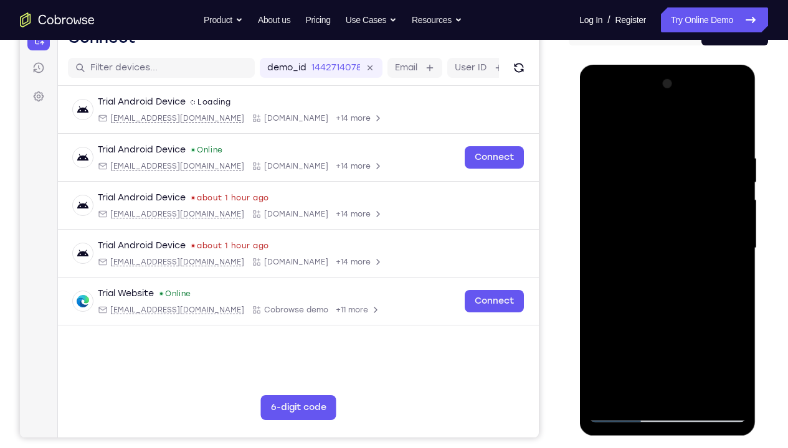
click at [725, 333] on div at bounding box center [666, 248] width 157 height 349
click at [653, 333] on div at bounding box center [666, 248] width 157 height 349
click at [708, 333] on div at bounding box center [666, 248] width 157 height 349
click at [693, 324] on div at bounding box center [666, 248] width 157 height 349
click at [674, 333] on div at bounding box center [666, 248] width 157 height 349
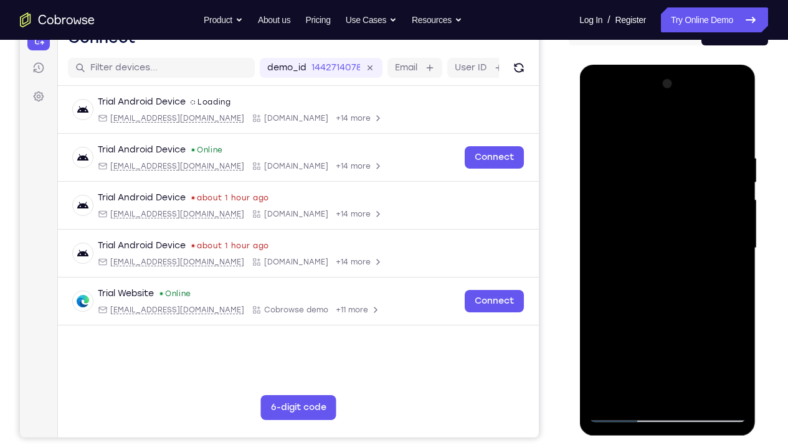
click at [721, 333] on div at bounding box center [666, 248] width 157 height 349
click at [599, 333] on div at bounding box center [666, 248] width 157 height 349
click at [667, 333] on div at bounding box center [666, 248] width 157 height 349
click at [708, 333] on div at bounding box center [666, 248] width 157 height 349
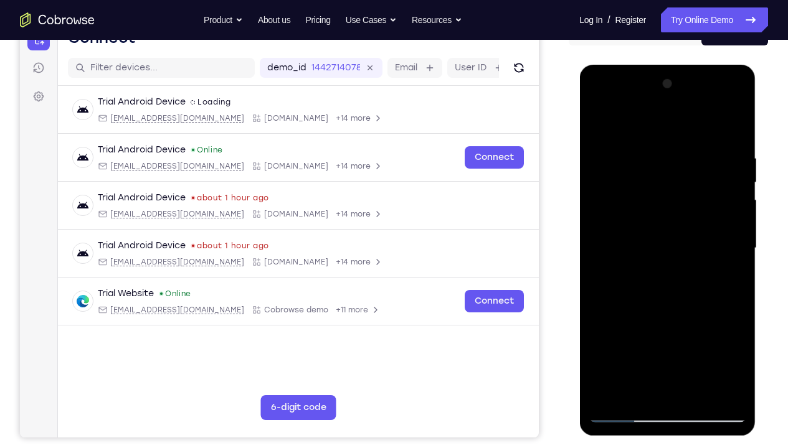
click at [640, 333] on div at bounding box center [666, 248] width 157 height 349
click at [693, 326] on div at bounding box center [666, 248] width 157 height 349
click at [679, 333] on div at bounding box center [666, 248] width 157 height 349
click at [652, 324] on div at bounding box center [666, 248] width 157 height 349
click at [665, 333] on div at bounding box center [666, 248] width 157 height 349
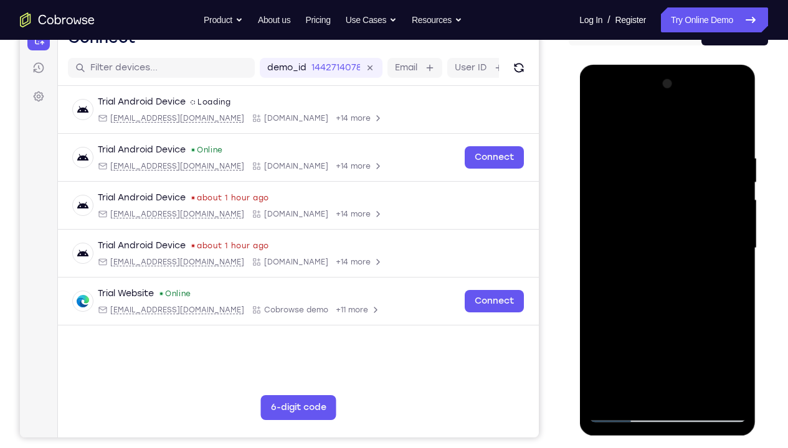
click at [637, 333] on div at bounding box center [666, 248] width 157 height 349
click at [627, 333] on div at bounding box center [666, 248] width 157 height 349
click at [681, 333] on div at bounding box center [666, 248] width 157 height 349
click at [694, 326] on div at bounding box center [666, 248] width 157 height 349
click at [642, 333] on div at bounding box center [666, 248] width 157 height 349
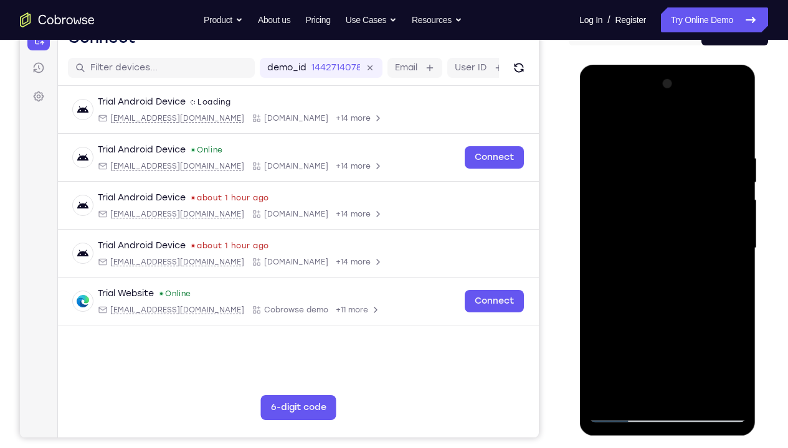
click at [639, 333] on div at bounding box center [666, 248] width 157 height 349
click at [669, 333] on div at bounding box center [666, 248] width 157 height 349
click at [637, 333] on div at bounding box center [666, 248] width 157 height 349
click at [596, 333] on div at bounding box center [666, 248] width 157 height 349
click at [624, 333] on div at bounding box center [666, 248] width 157 height 349
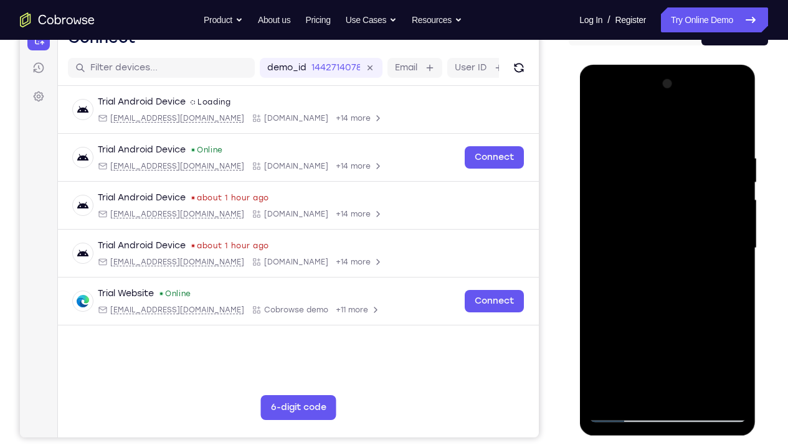
click at [669, 333] on div at bounding box center [666, 248] width 157 height 349
click at [719, 333] on div at bounding box center [666, 248] width 157 height 349
click at [694, 321] on div at bounding box center [666, 248] width 157 height 349
click at [674, 333] on div at bounding box center [666, 248] width 157 height 349
click at [625, 333] on div at bounding box center [666, 248] width 157 height 349
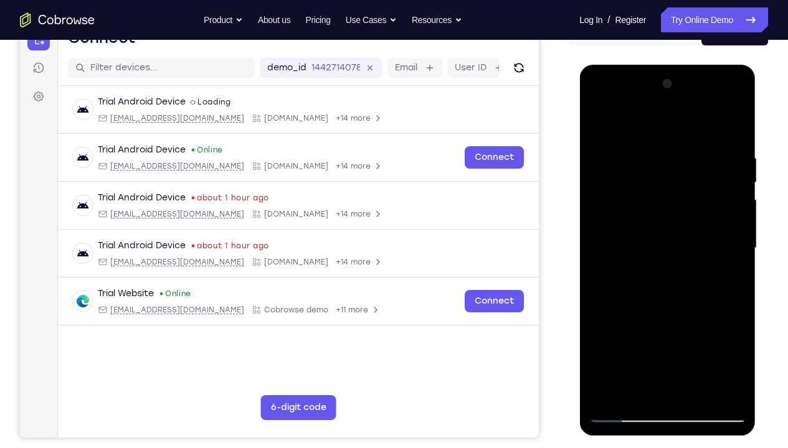
click at [679, 326] on div at bounding box center [666, 248] width 157 height 349
click at [697, 333] on div at bounding box center [666, 248] width 157 height 349
click at [627, 333] on div at bounding box center [666, 248] width 157 height 349
click at [661, 333] on div at bounding box center [666, 248] width 157 height 349
click at [694, 323] on div at bounding box center [666, 248] width 157 height 349
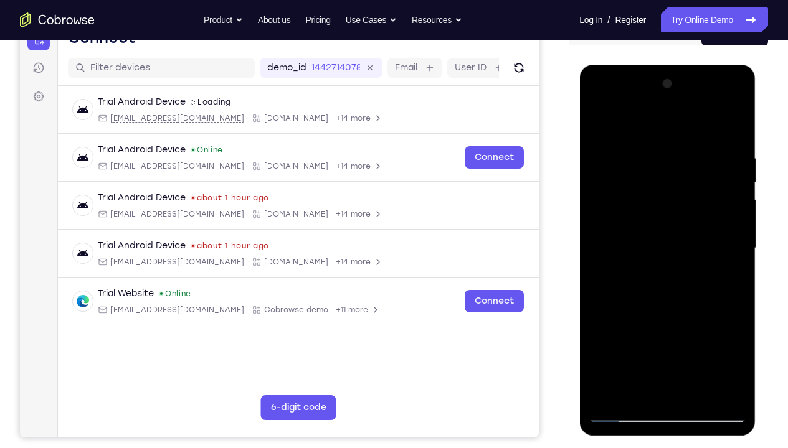
click at [678, 333] on div at bounding box center [666, 248] width 157 height 349
click at [671, 333] on div at bounding box center [666, 248] width 157 height 349
click at [678, 326] on div at bounding box center [666, 248] width 157 height 349
click at [661, 333] on div at bounding box center [666, 248] width 157 height 349
click at [624, 333] on div at bounding box center [666, 248] width 157 height 349
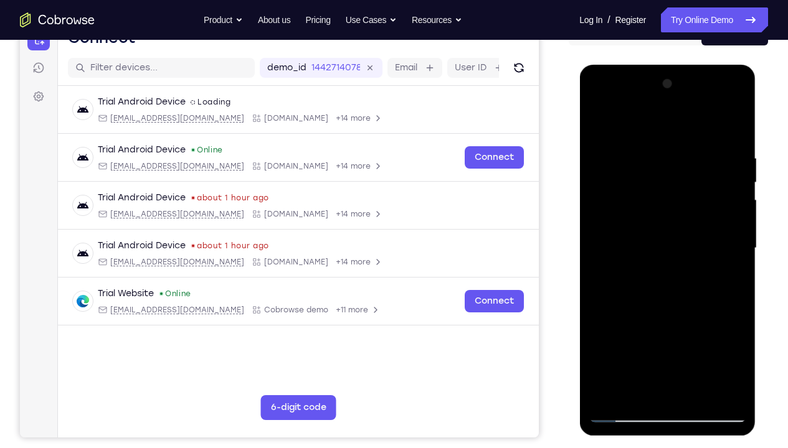
click at [695, 333] on div at bounding box center [666, 248] width 157 height 349
click at [669, 308] on div at bounding box center [666, 248] width 157 height 349
click at [693, 333] on div at bounding box center [666, 248] width 157 height 349
click at [666, 333] on div at bounding box center [666, 248] width 157 height 349
click at [613, 333] on div at bounding box center [666, 248] width 157 height 349
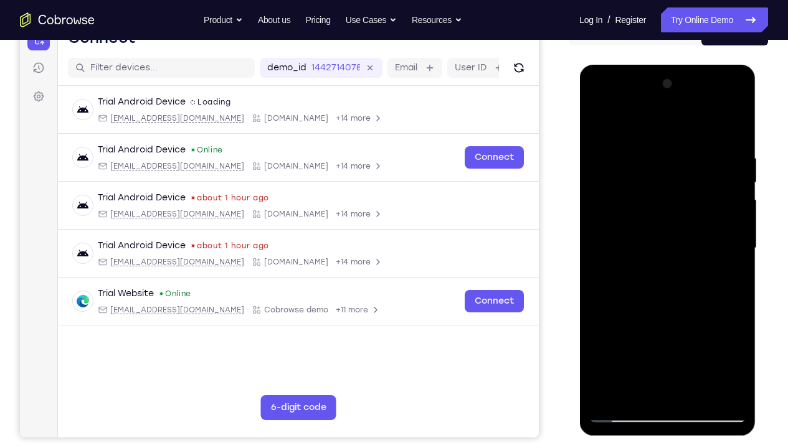
click at [660, 333] on div at bounding box center [666, 248] width 157 height 349
click at [684, 333] on div at bounding box center [666, 248] width 157 height 349
click at [722, 333] on div at bounding box center [666, 248] width 157 height 349
click at [712, 333] on div at bounding box center [666, 248] width 157 height 349
click at [654, 333] on div at bounding box center [666, 248] width 157 height 349
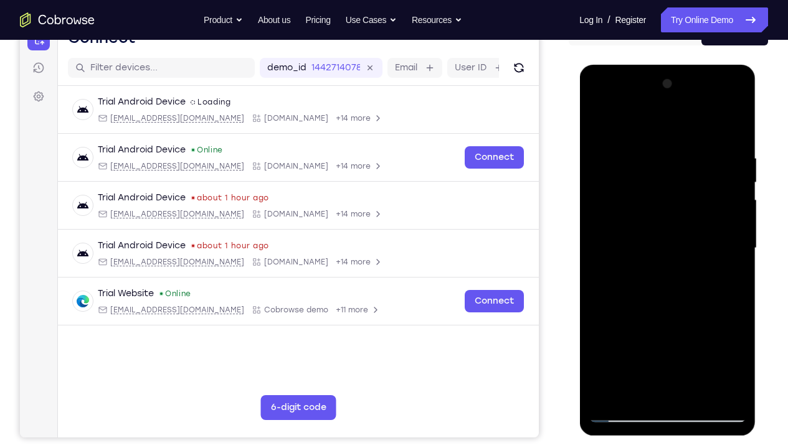
click at [666, 333] on div at bounding box center [666, 248] width 157 height 349
click at [710, 333] on div at bounding box center [666, 248] width 157 height 349
click at [682, 326] on div at bounding box center [666, 248] width 157 height 349
click at [667, 333] on div at bounding box center [666, 248] width 157 height 349
click at [697, 328] on div at bounding box center [666, 248] width 157 height 349
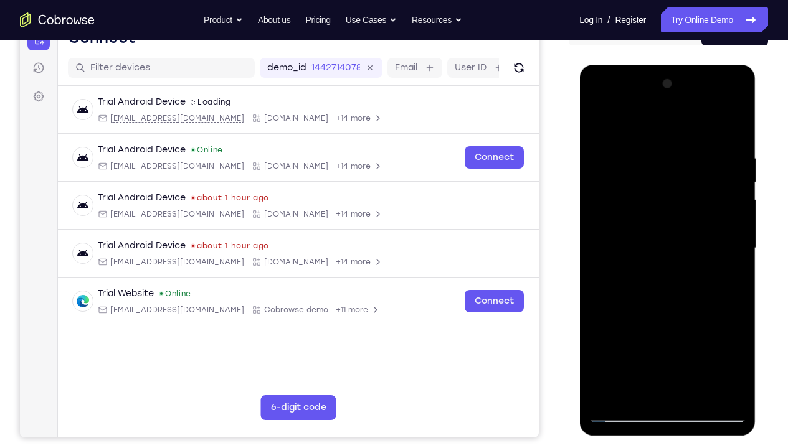
click at [674, 333] on div at bounding box center [666, 248] width 157 height 349
click at [649, 333] on div at bounding box center [666, 248] width 157 height 349
click at [606, 333] on div at bounding box center [666, 248] width 157 height 349
click at [626, 333] on div at bounding box center [666, 248] width 157 height 349
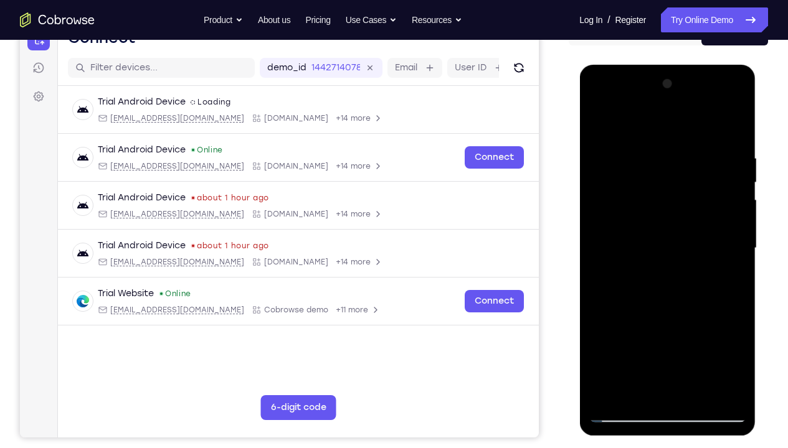
click at [690, 333] on div at bounding box center [666, 248] width 157 height 349
click at [687, 333] on div at bounding box center [666, 248] width 157 height 349
click at [694, 333] on div at bounding box center [666, 248] width 157 height 349
click at [677, 333] on div at bounding box center [666, 248] width 157 height 349
click at [664, 333] on div at bounding box center [666, 248] width 157 height 349
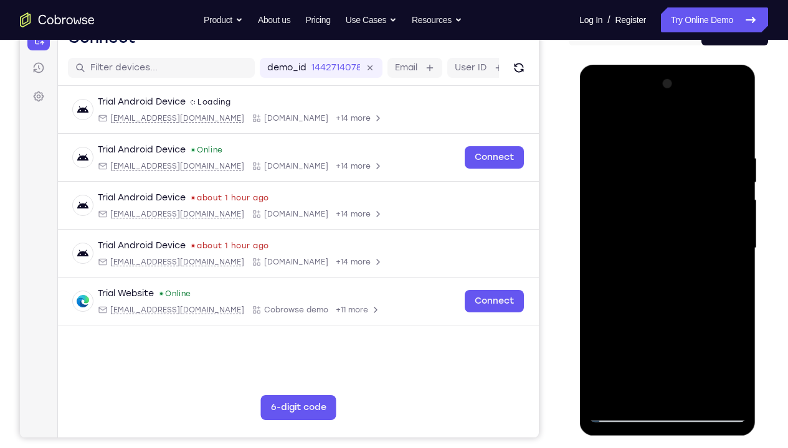
click at [652, 333] on div at bounding box center [666, 248] width 157 height 349
click at [735, 326] on div at bounding box center [666, 248] width 157 height 349
click at [722, 333] on div at bounding box center [666, 248] width 157 height 349
click at [624, 333] on div at bounding box center [666, 248] width 157 height 349
click at [722, 333] on div at bounding box center [666, 248] width 157 height 349
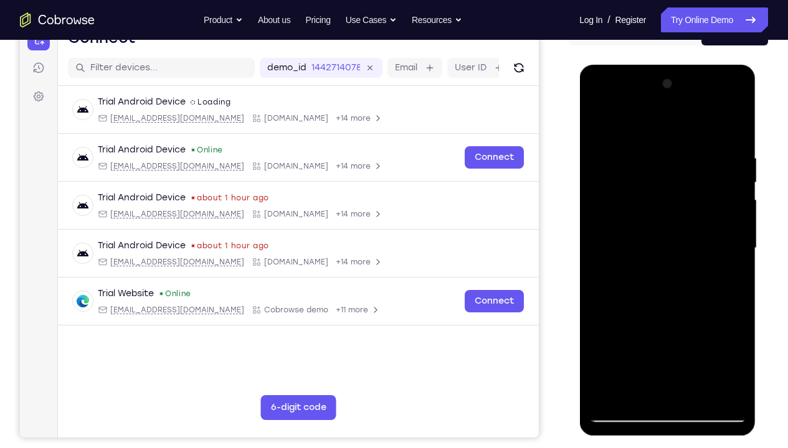
click at [597, 130] on div at bounding box center [666, 248] width 157 height 349
click at [740, 333] on div at bounding box center [666, 248] width 157 height 349
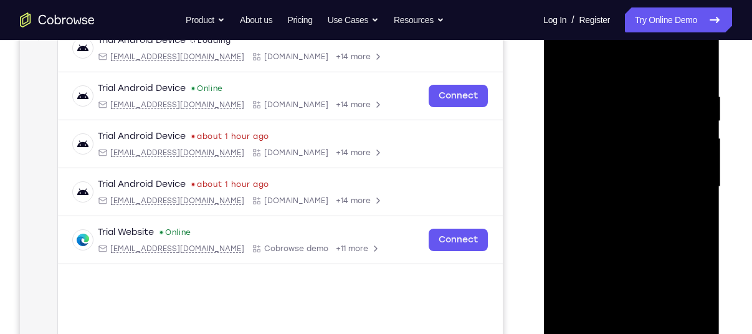
scroll to position [204, 0]
